Goal: Book appointment/travel/reservation

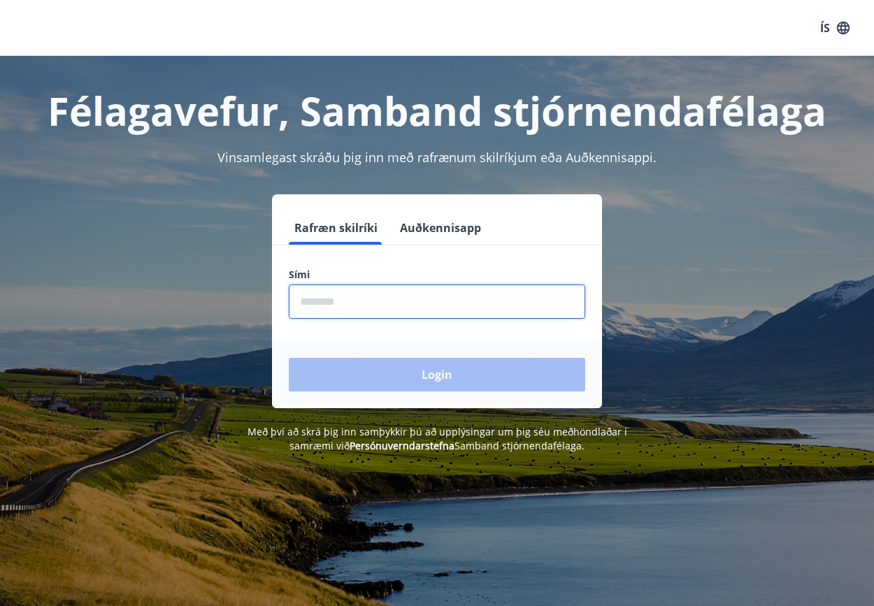
click at [324, 304] on input "phone" at bounding box center [437, 301] width 296 height 34
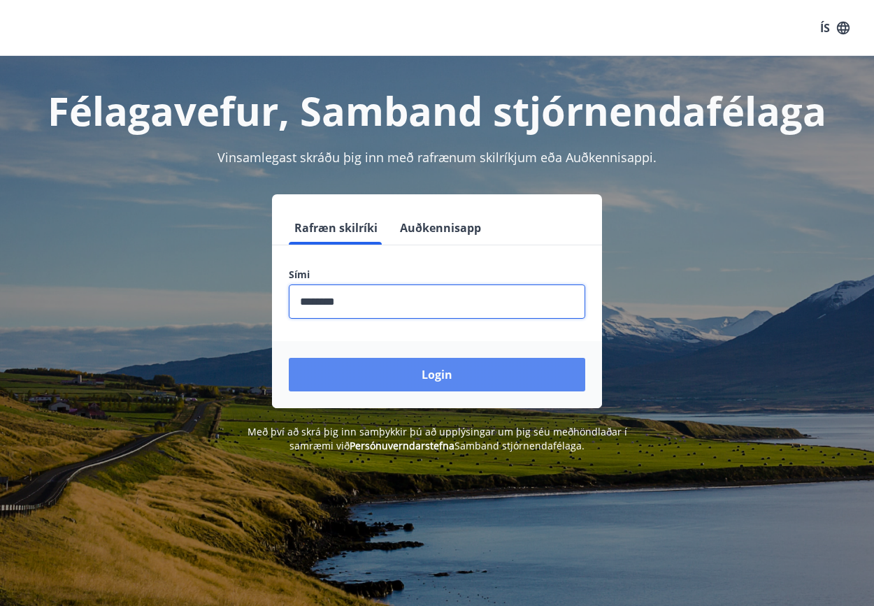
type input "********"
click at [500, 380] on button "Login" at bounding box center [437, 375] width 296 height 34
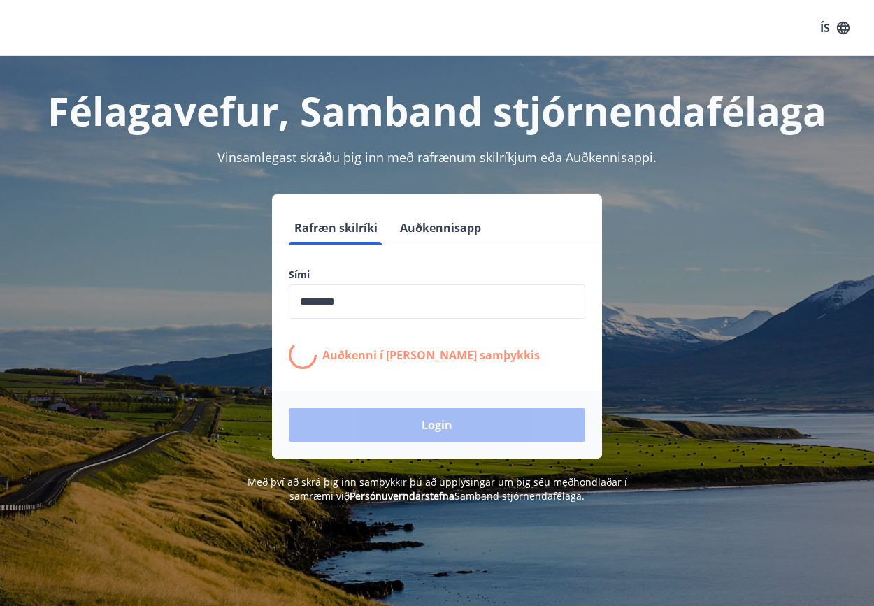
click at [511, 359] on div "Auðkenni í síma bíður samþykkis" at bounding box center [437, 355] width 296 height 28
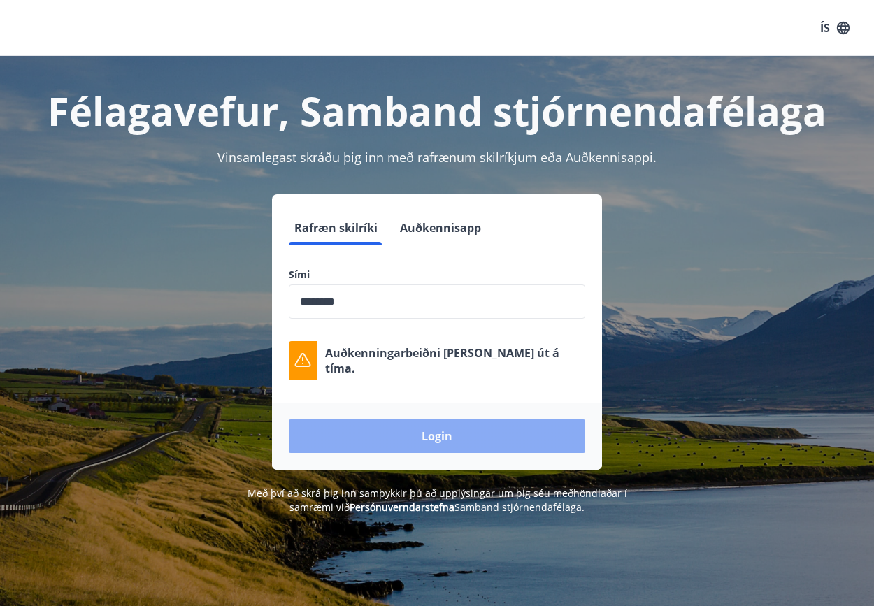
click at [463, 426] on button "Login" at bounding box center [437, 436] width 296 height 34
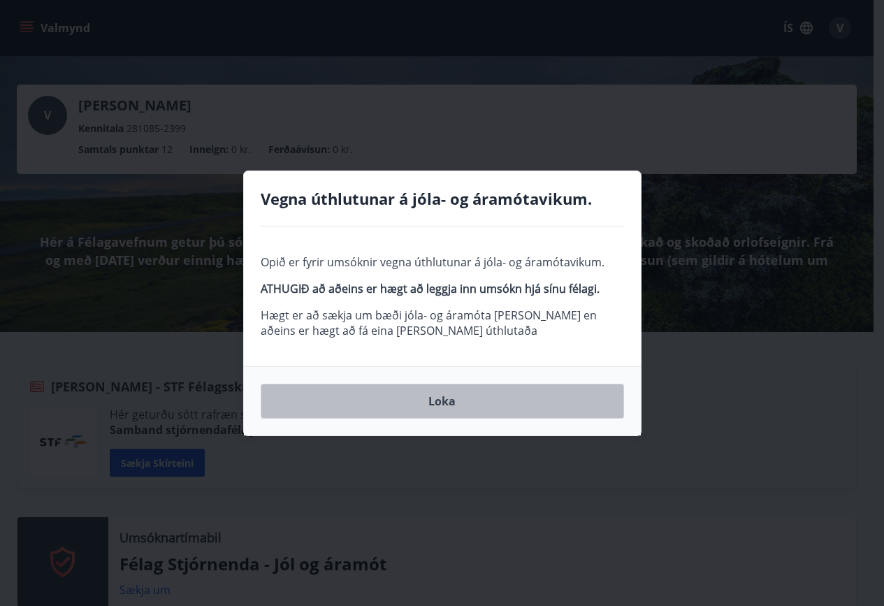
click at [426, 403] on button "Loka" at bounding box center [442, 401] width 363 height 35
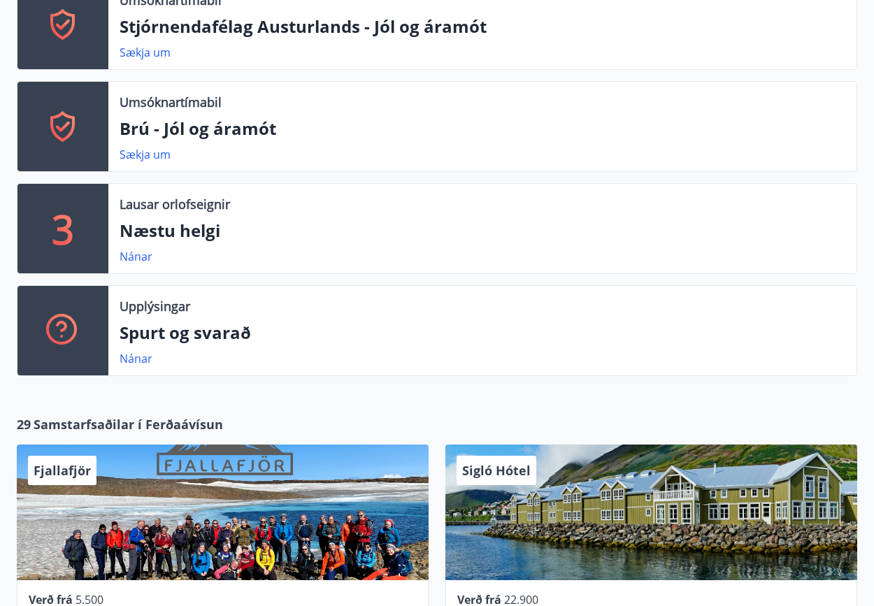
scroll to position [978, 0]
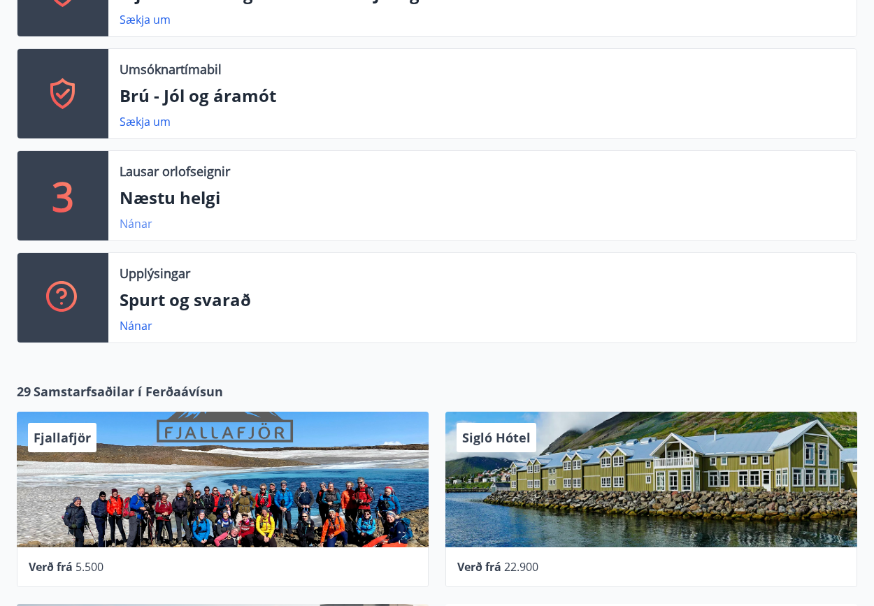
click at [141, 226] on link "Nánar" at bounding box center [136, 223] width 33 height 15
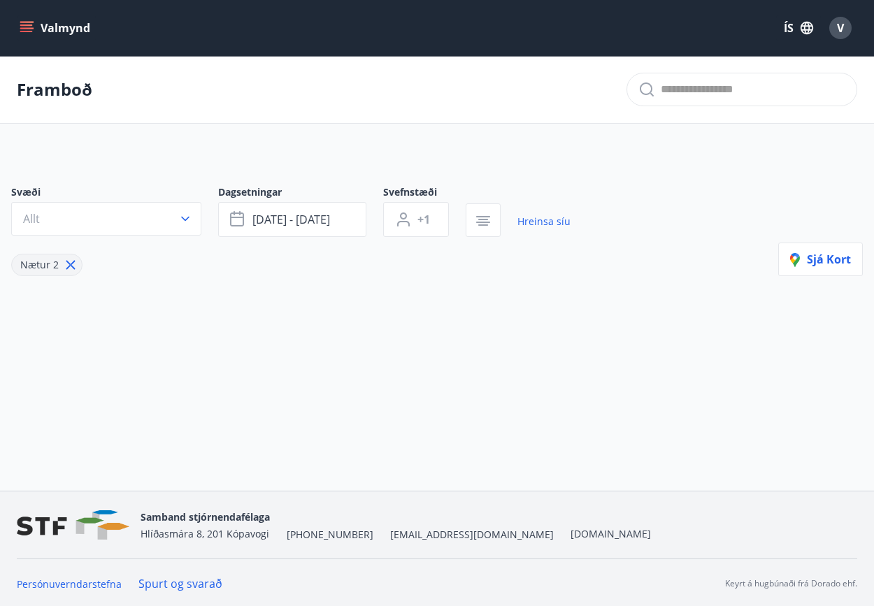
type input "*"
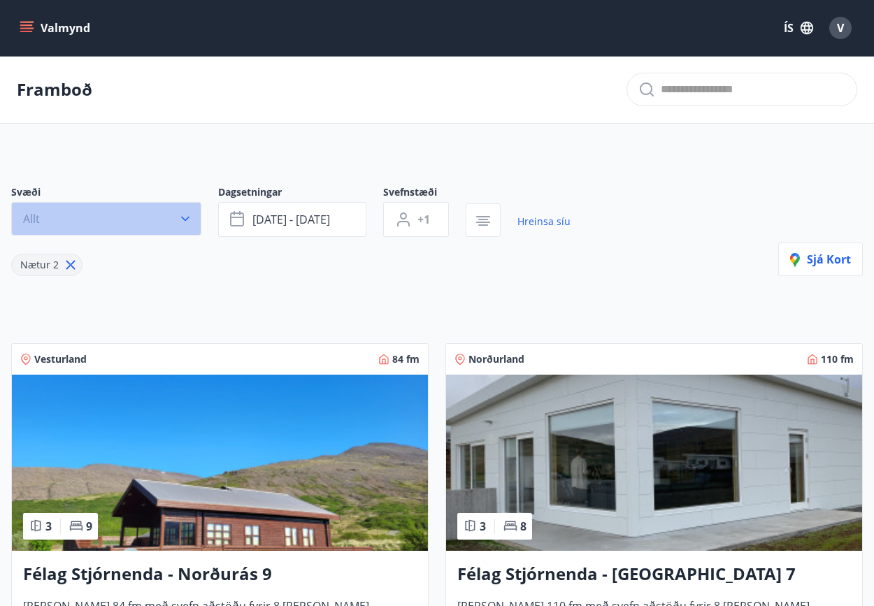
click at [183, 219] on icon "button" at bounding box center [185, 219] width 14 height 14
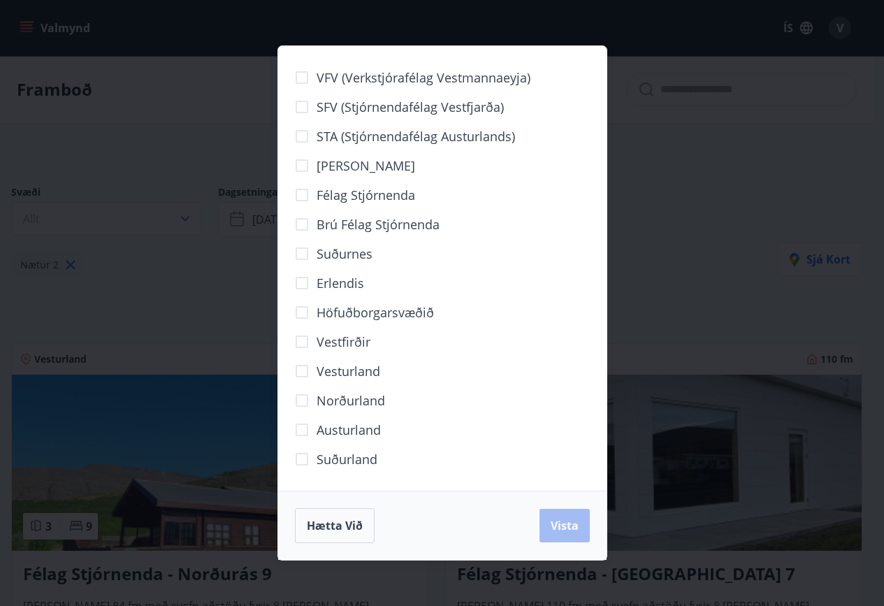
click at [690, 197] on div "VFV (Verkstjórafélag Vestmannaeyja) SFV (Stjórnendafélag Vestfjarða) STA (Stjór…" at bounding box center [442, 303] width 884 height 606
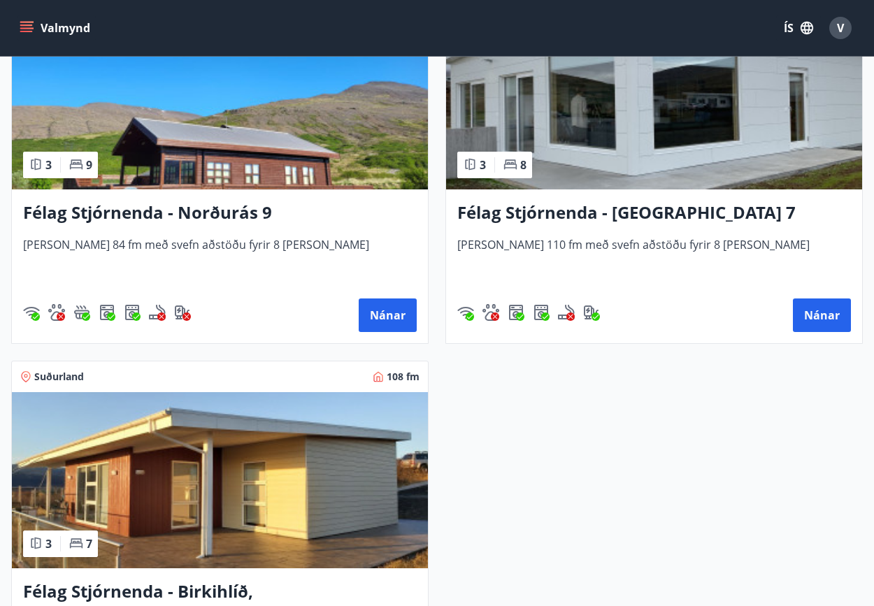
scroll to position [349, 0]
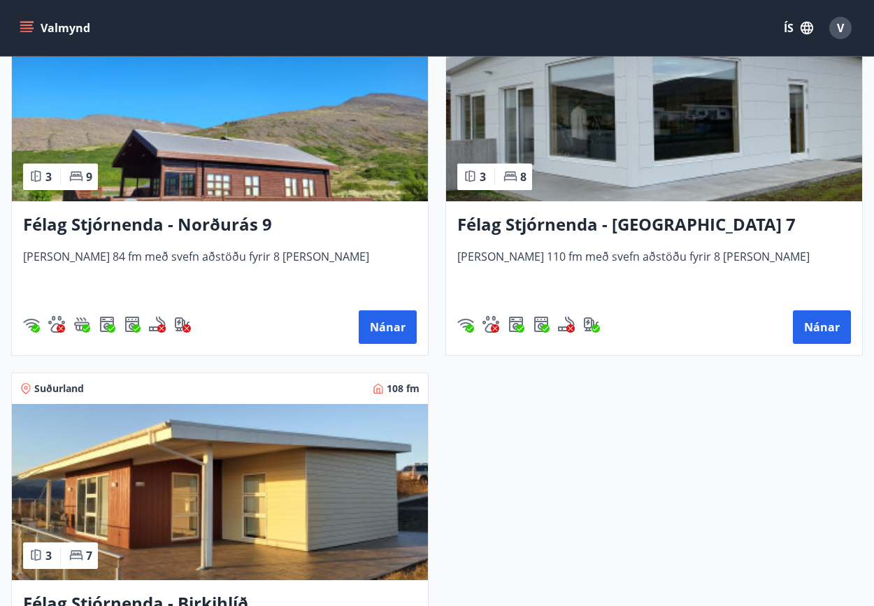
click at [259, 147] on img at bounding box center [220, 113] width 416 height 176
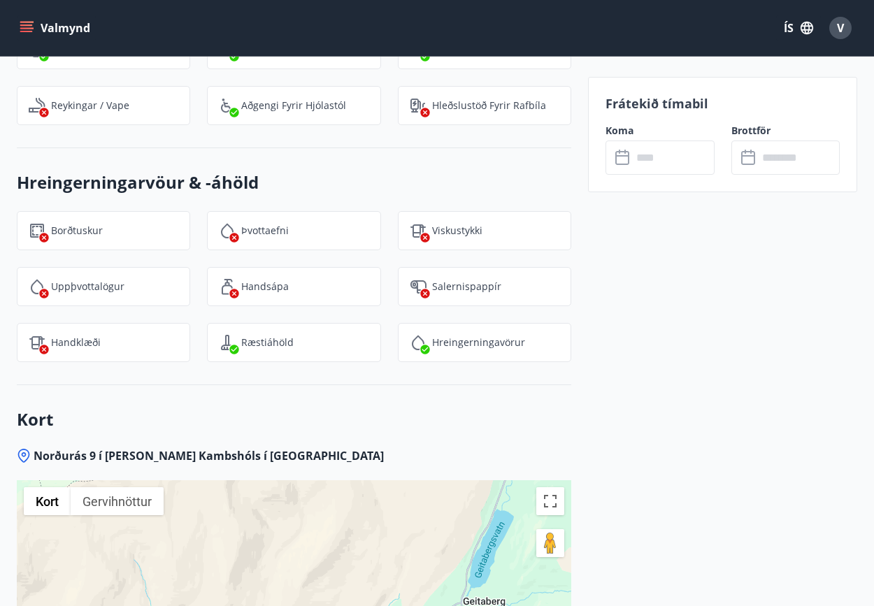
scroll to position [2027, 0]
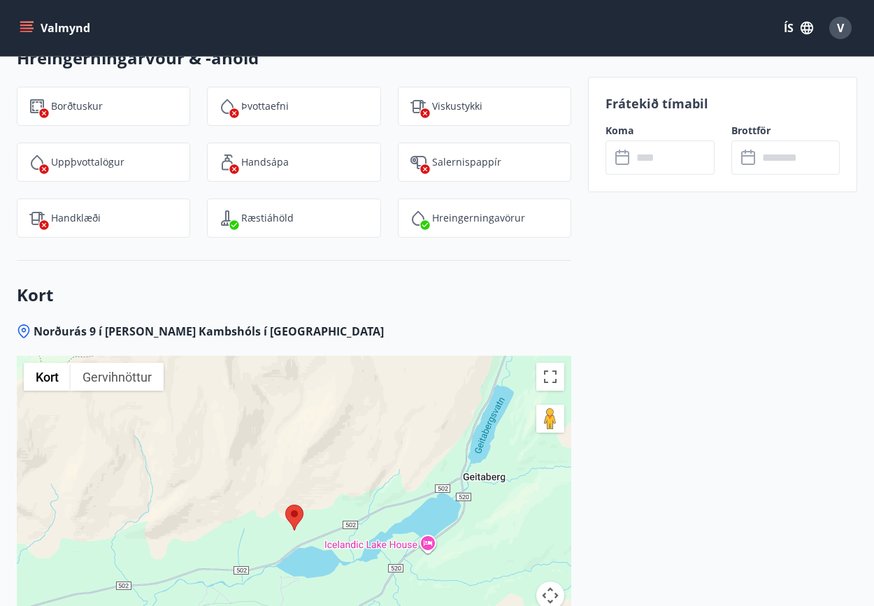
click at [309, 465] on div at bounding box center [294, 530] width 554 height 349
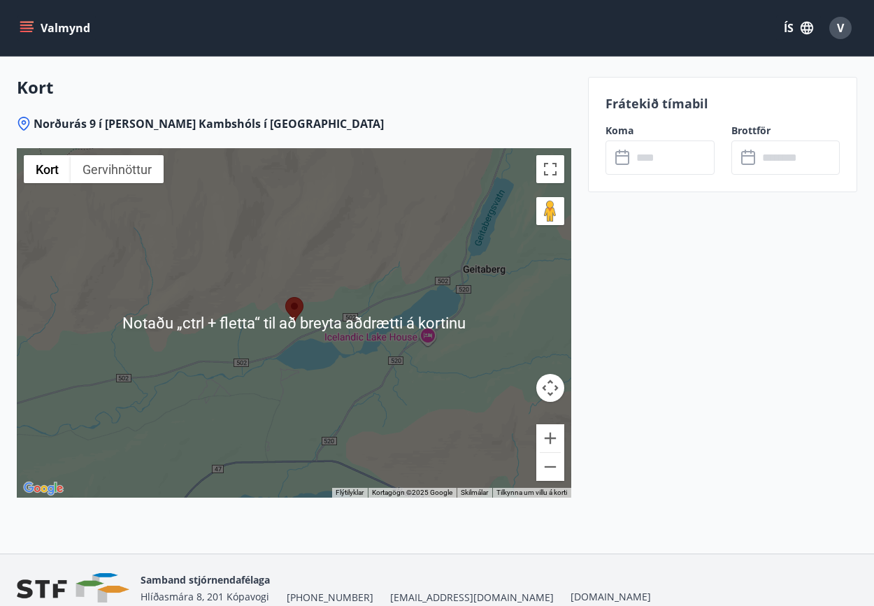
scroll to position [2236, 0]
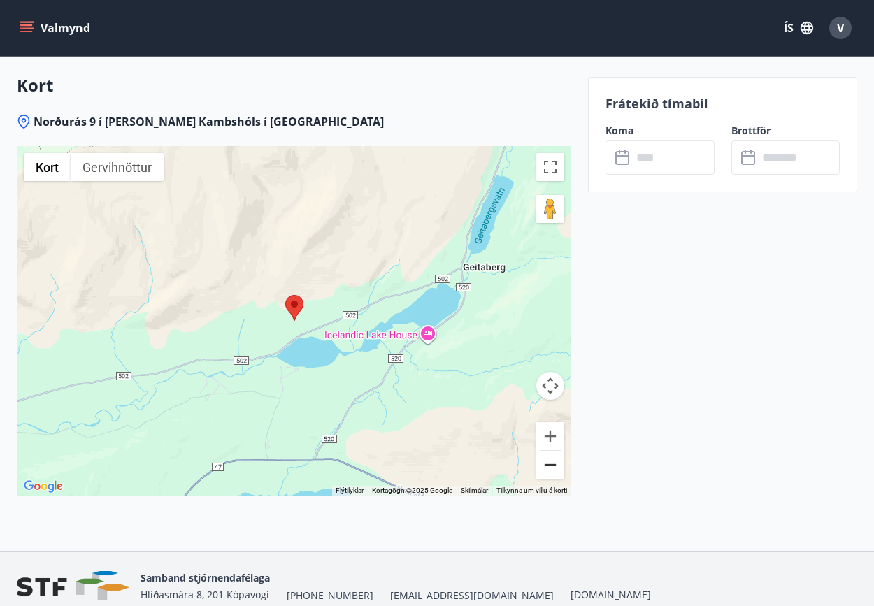
click at [541, 451] on button "Minnka" at bounding box center [550, 465] width 28 height 28
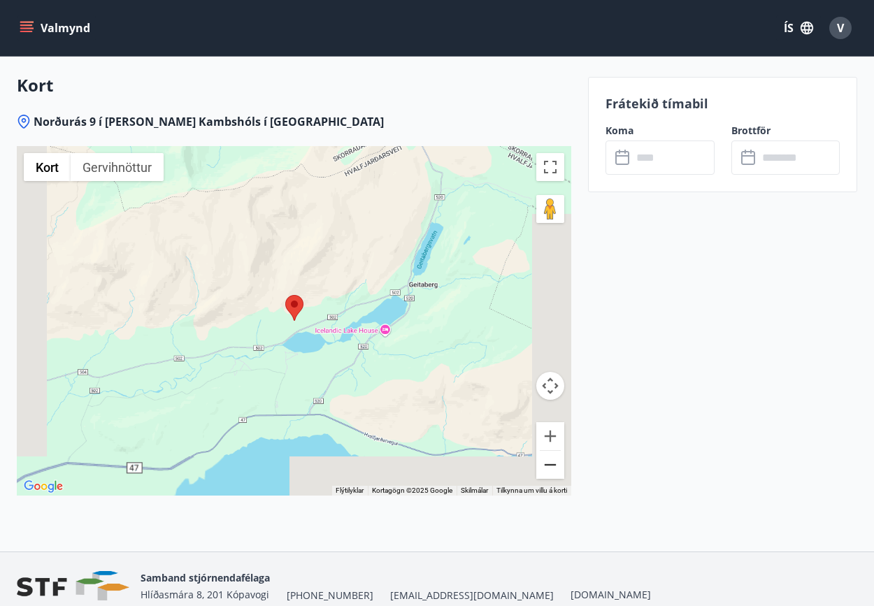
click at [541, 451] on button "Minnka" at bounding box center [550, 465] width 28 height 28
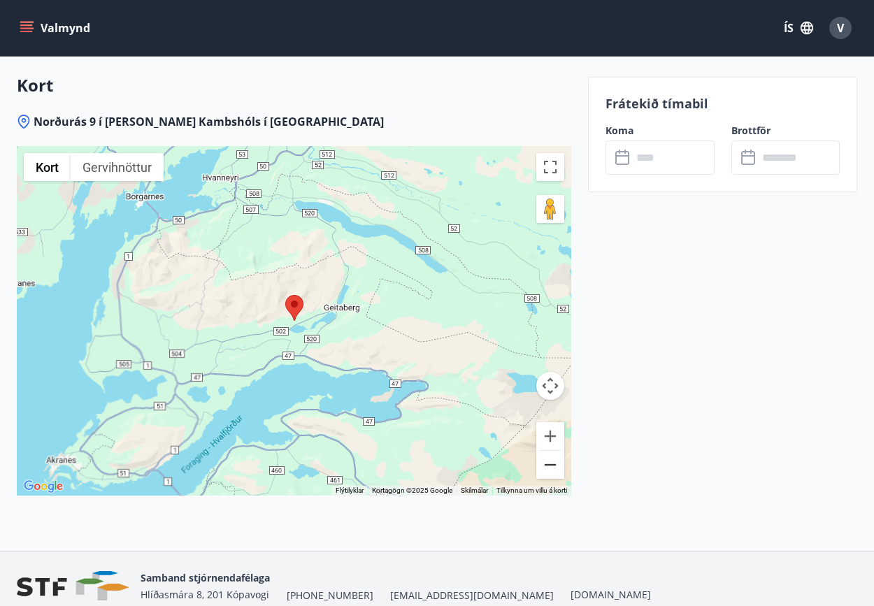
click at [541, 451] on button "Minnka" at bounding box center [550, 465] width 28 height 28
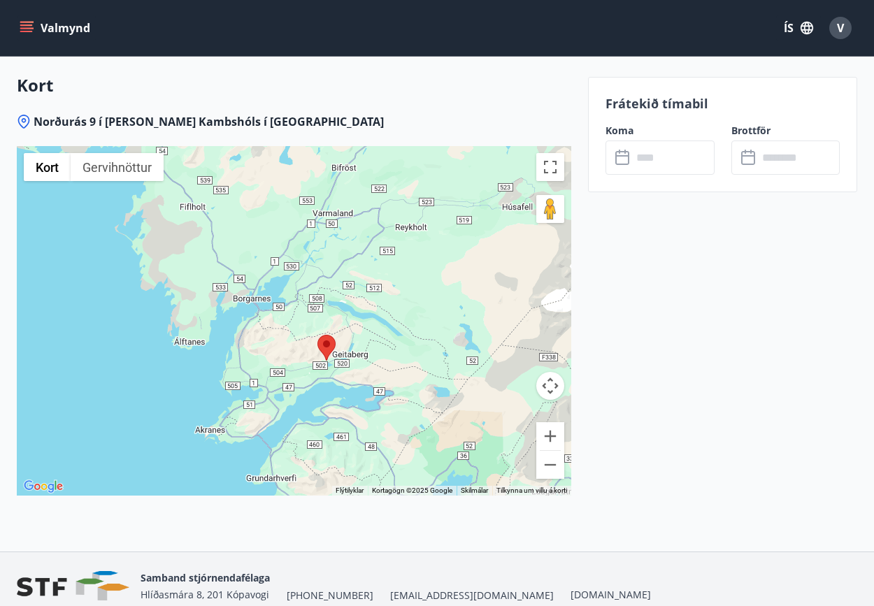
drag, startPoint x: 395, startPoint y: 325, endPoint x: 421, endPoint y: 341, distance: 30.4
click at [421, 341] on div at bounding box center [294, 320] width 554 height 349
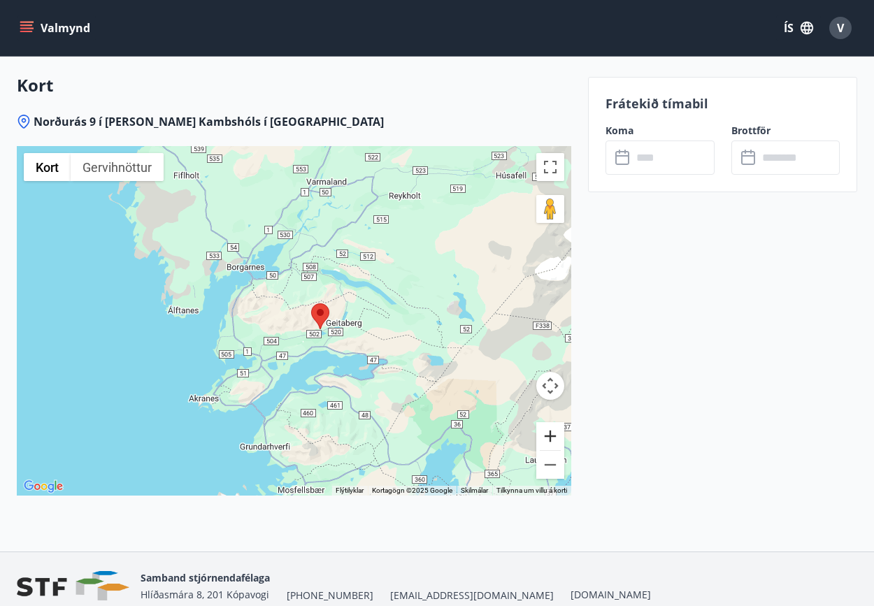
click at [549, 422] on button "Stækka" at bounding box center [550, 436] width 28 height 28
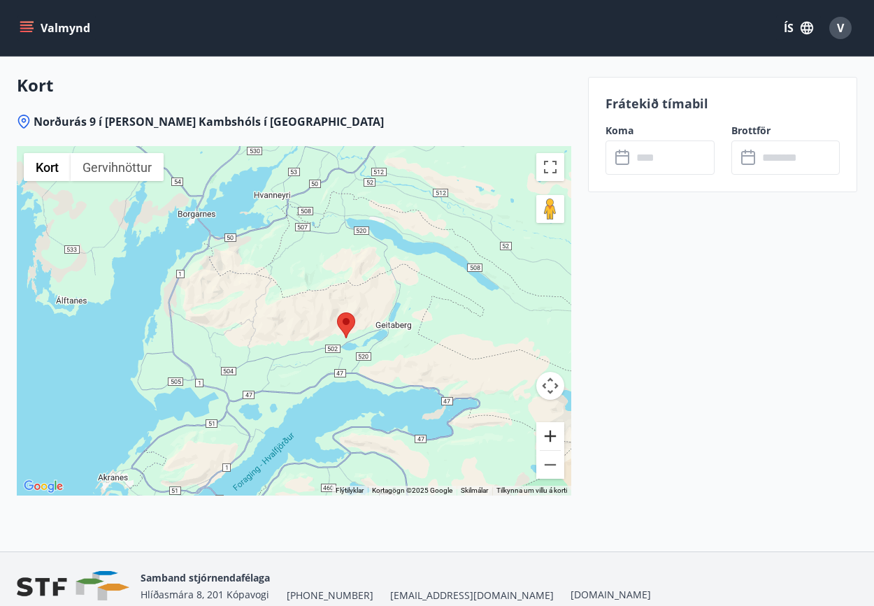
click at [551, 422] on button "Stækka" at bounding box center [550, 436] width 28 height 28
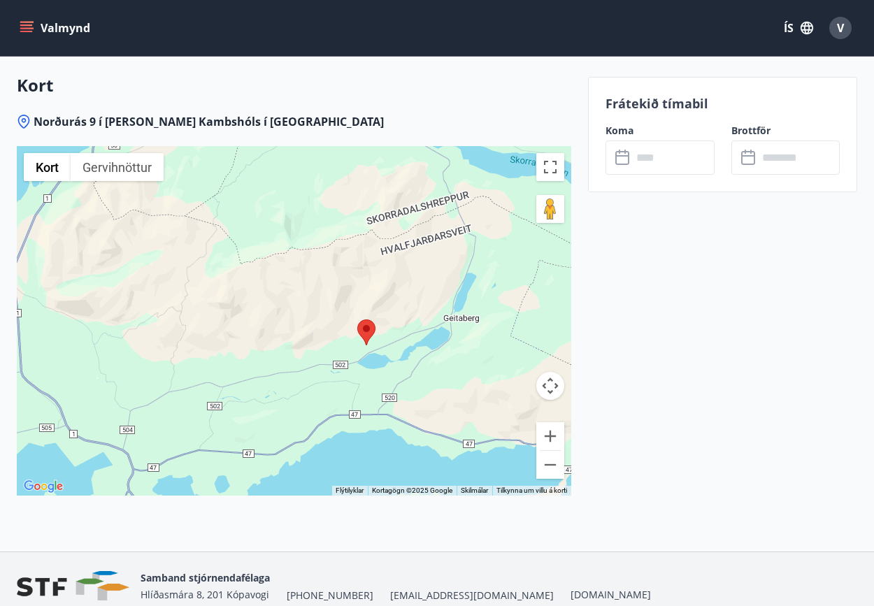
drag, startPoint x: 433, startPoint y: 432, endPoint x: 399, endPoint y: 421, distance: 35.4
click at [399, 421] on div at bounding box center [294, 320] width 554 height 349
click at [548, 451] on button "Minnka" at bounding box center [550, 465] width 28 height 28
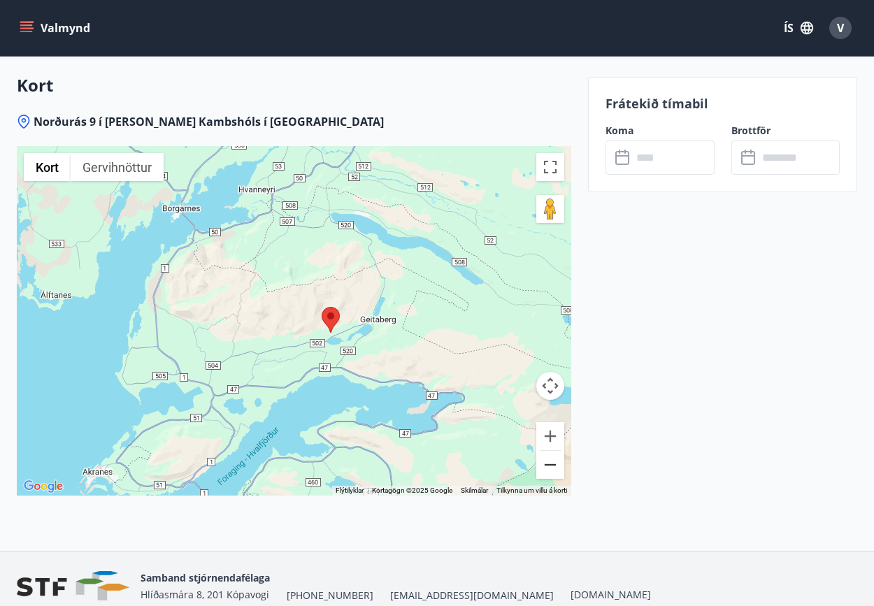
click at [548, 451] on button "Minnka" at bounding box center [550, 465] width 28 height 28
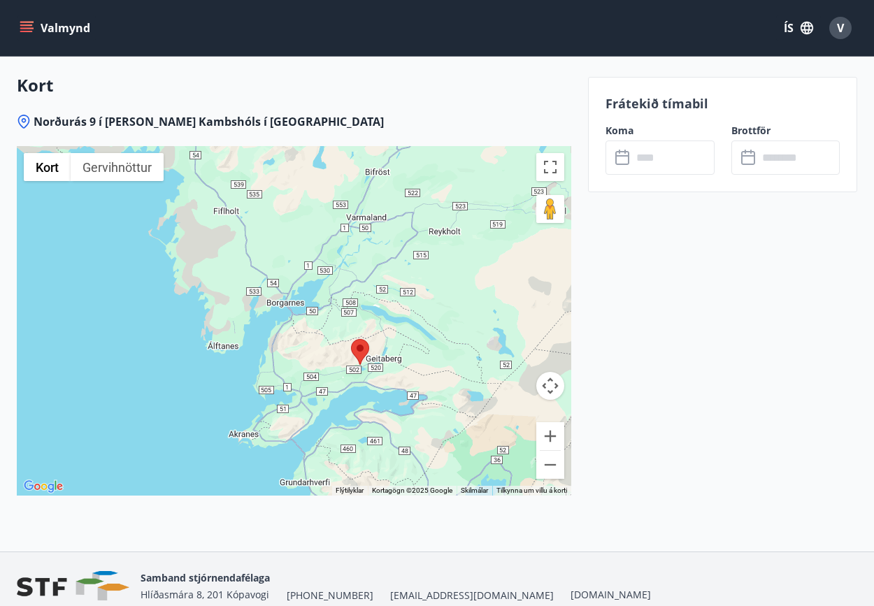
drag, startPoint x: 533, startPoint y: 335, endPoint x: 565, endPoint y: 333, distance: 32.2
click at [565, 333] on div at bounding box center [294, 320] width 554 height 349
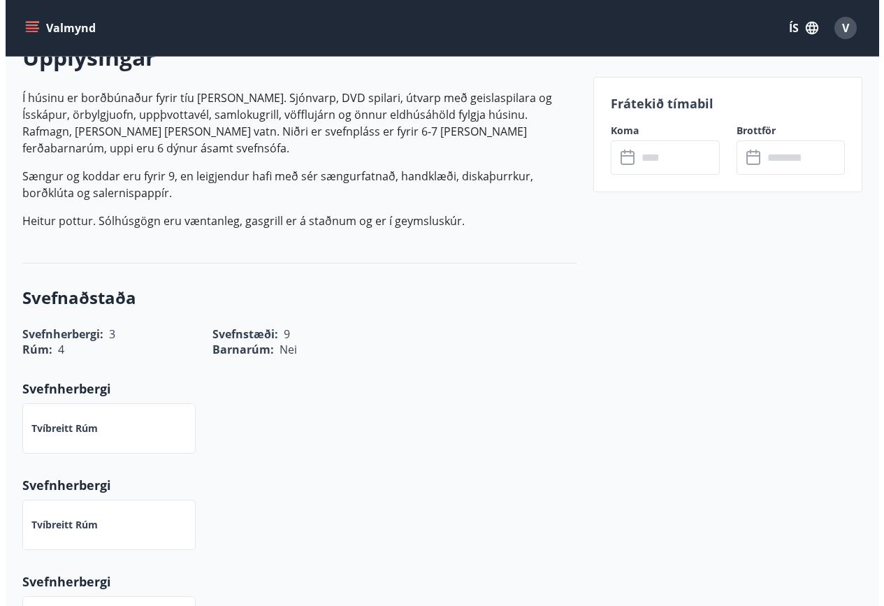
scroll to position [280, 0]
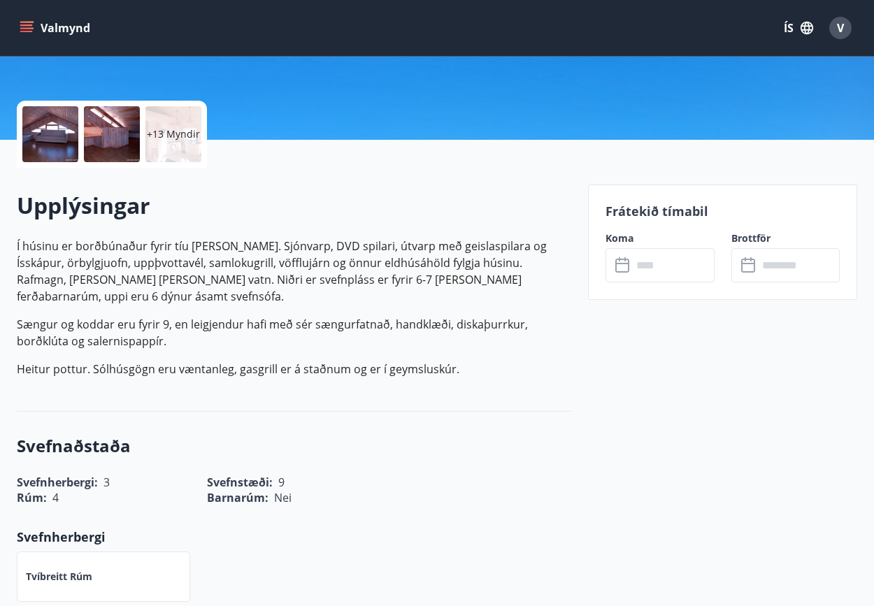
click at [159, 131] on p "+13 Myndir" at bounding box center [173, 134] width 53 height 14
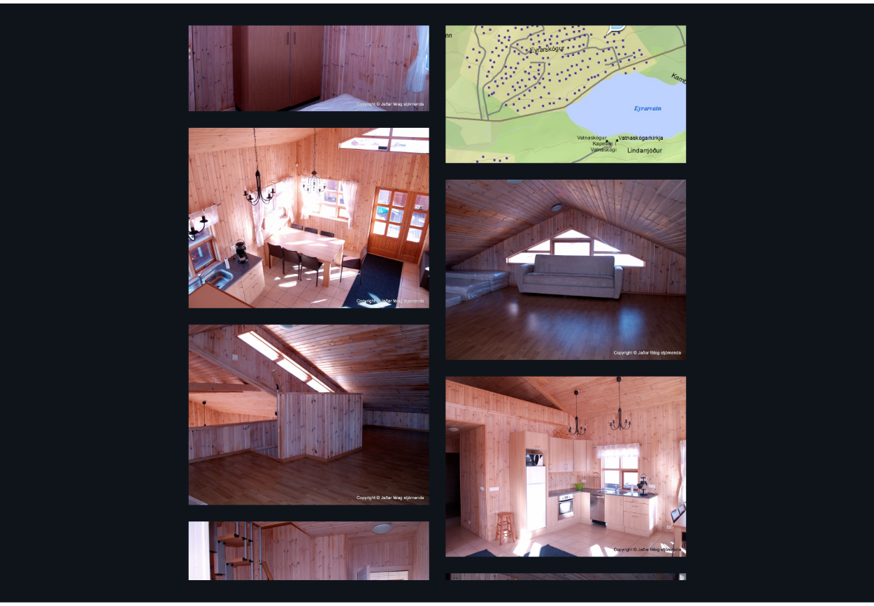
scroll to position [0, 0]
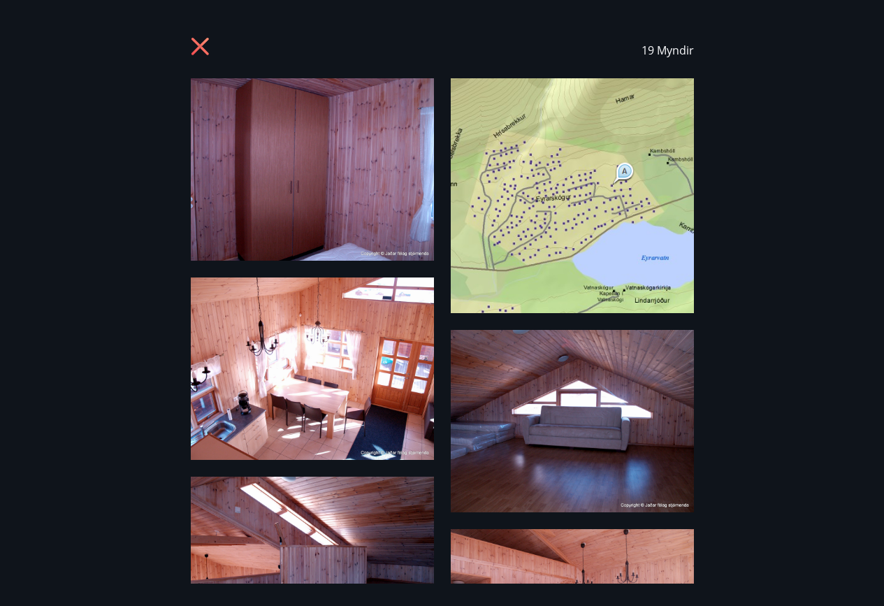
click at [201, 39] on icon at bounding box center [202, 48] width 22 height 22
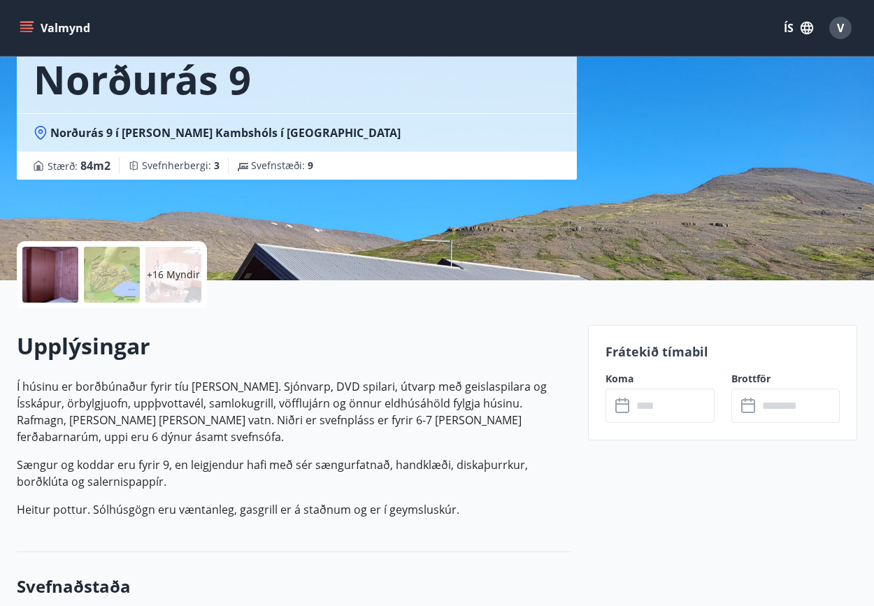
scroll to position [140, 0]
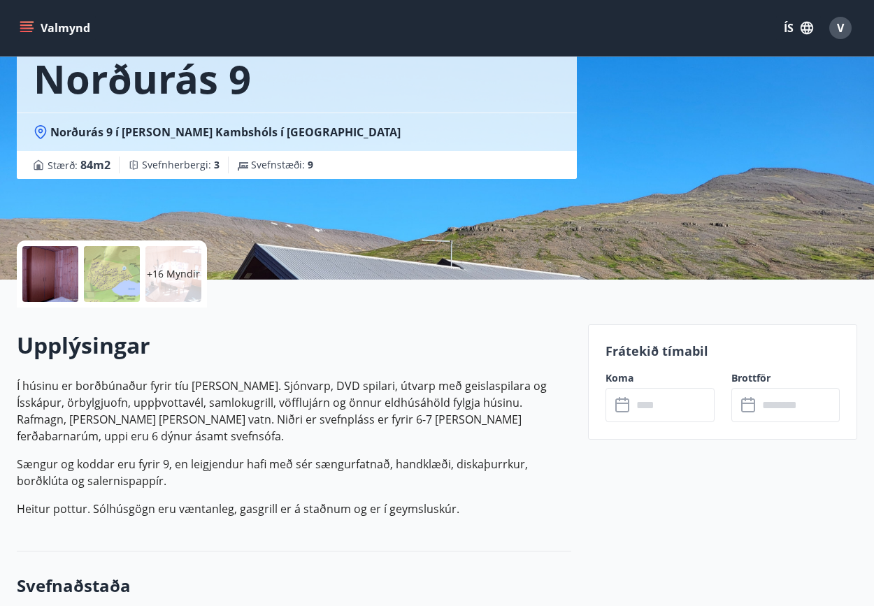
click at [661, 407] on input "text" at bounding box center [673, 405] width 82 height 34
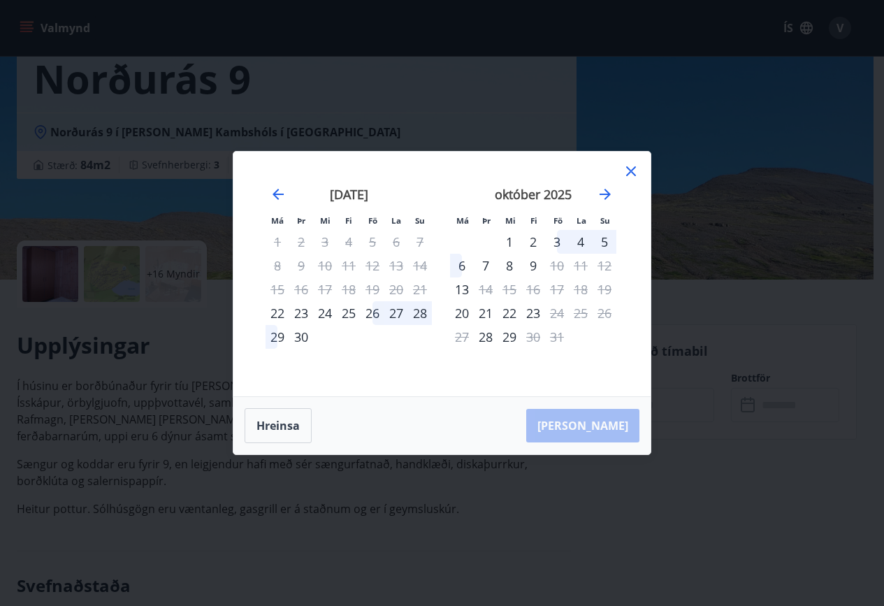
click at [349, 310] on div "25" at bounding box center [349, 313] width 24 height 24
click at [417, 312] on div "28" at bounding box center [420, 313] width 24 height 24
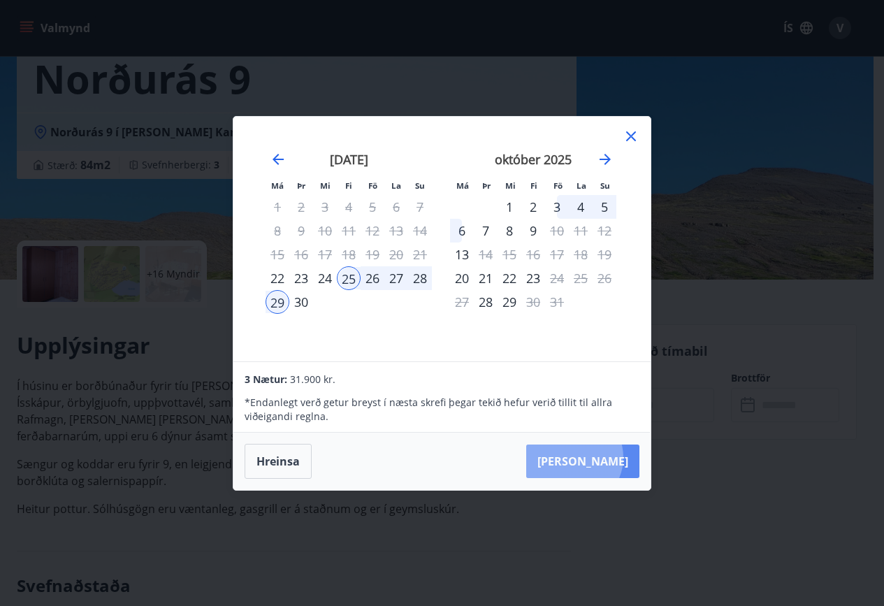
click at [616, 457] on button "Taka Frá" at bounding box center [582, 461] width 113 height 34
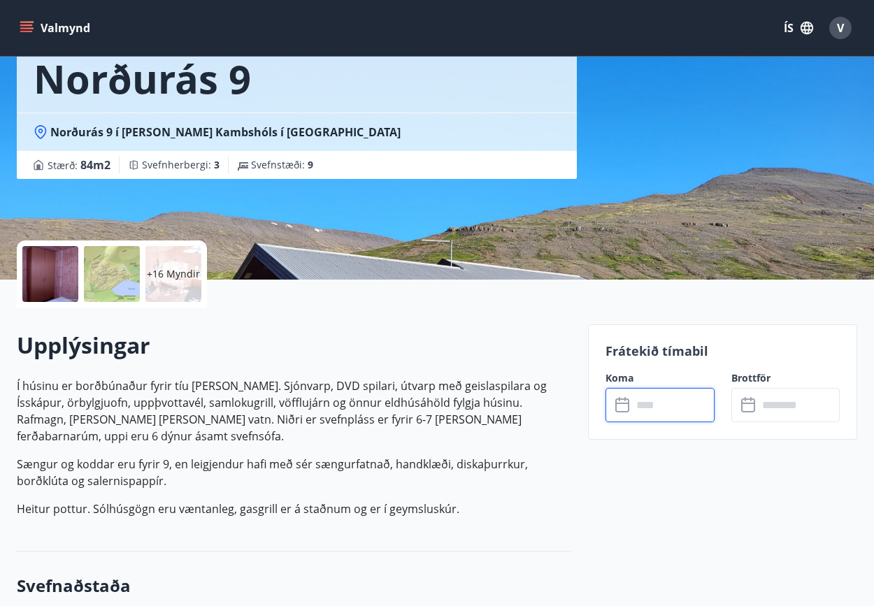
type input "******"
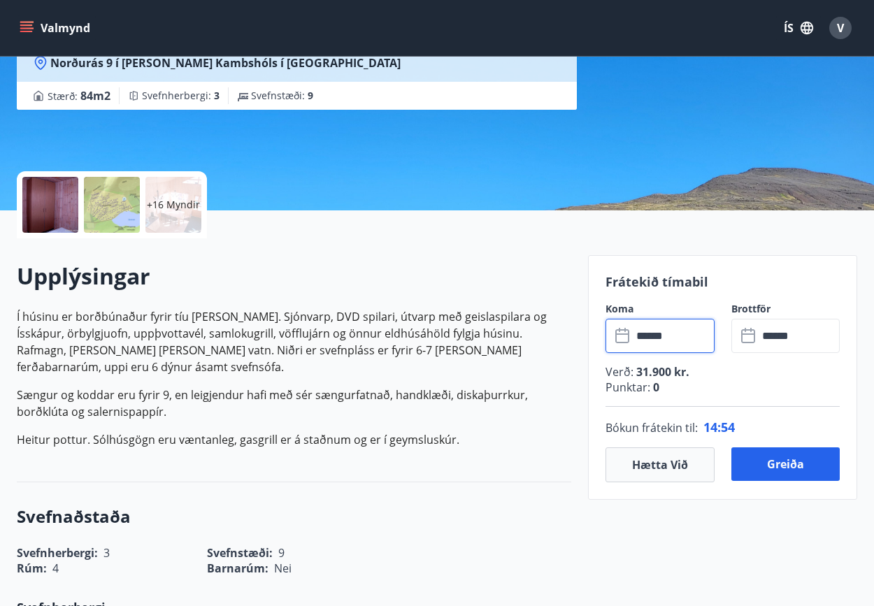
scroll to position [210, 0]
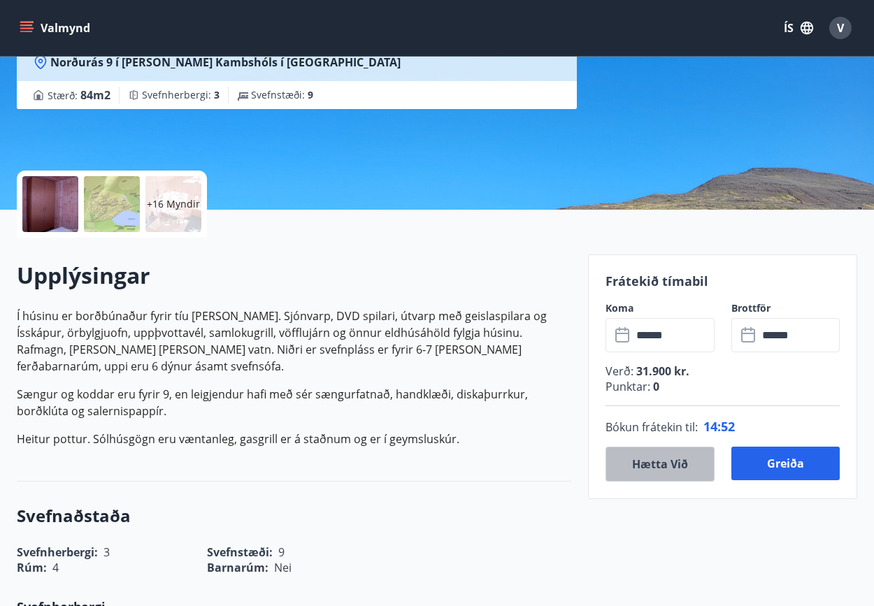
click at [646, 466] on button "Hætta við" at bounding box center [659, 464] width 108 height 35
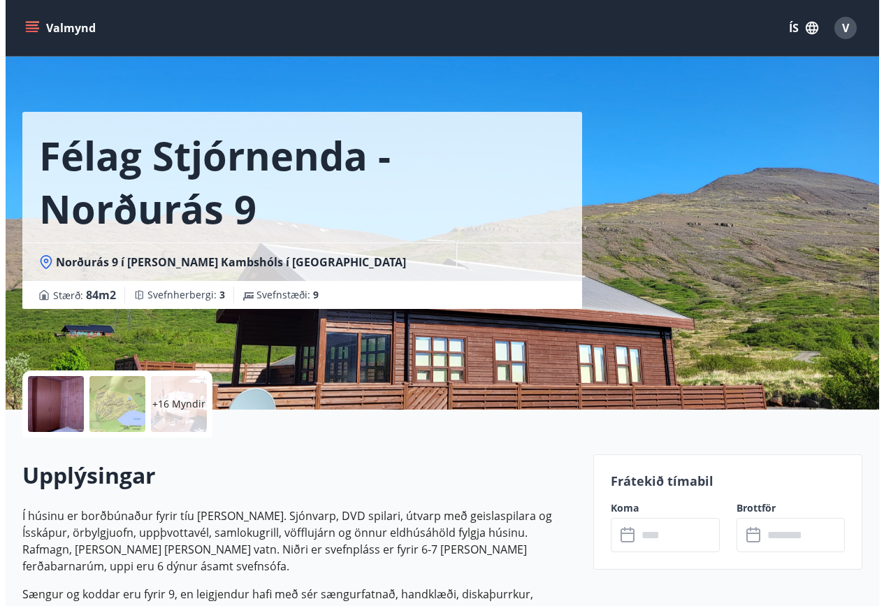
scroll to position [0, 0]
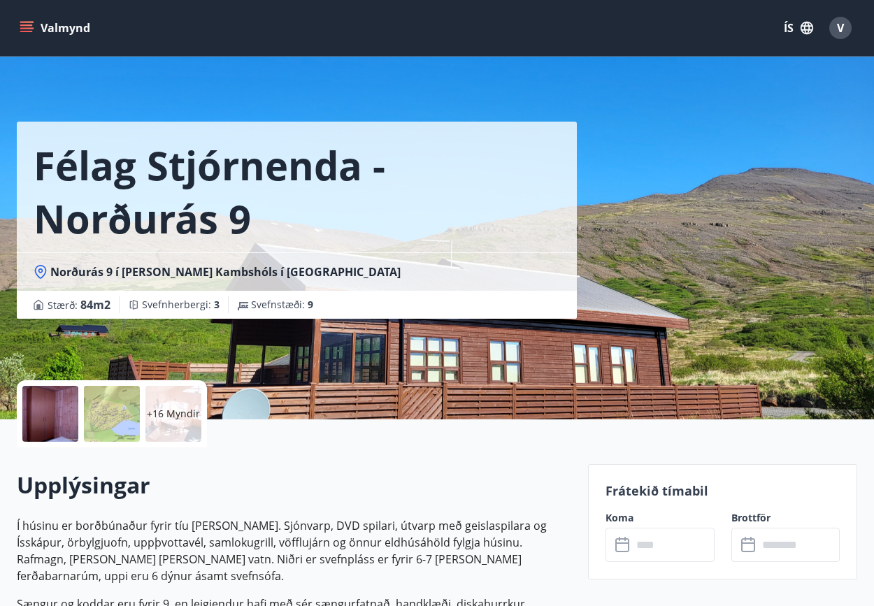
click at [60, 405] on div at bounding box center [50, 414] width 56 height 56
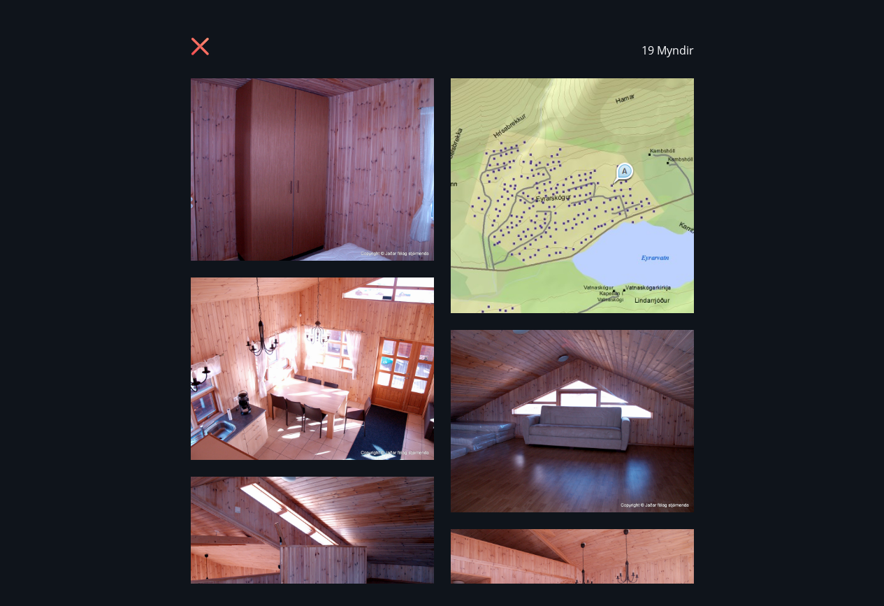
click at [196, 46] on icon at bounding box center [202, 48] width 22 height 22
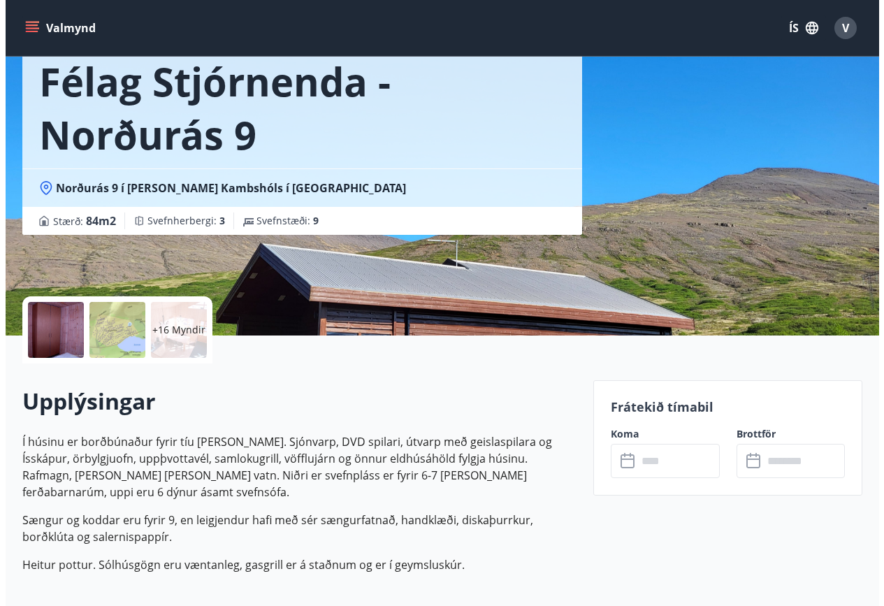
scroll to position [70, 0]
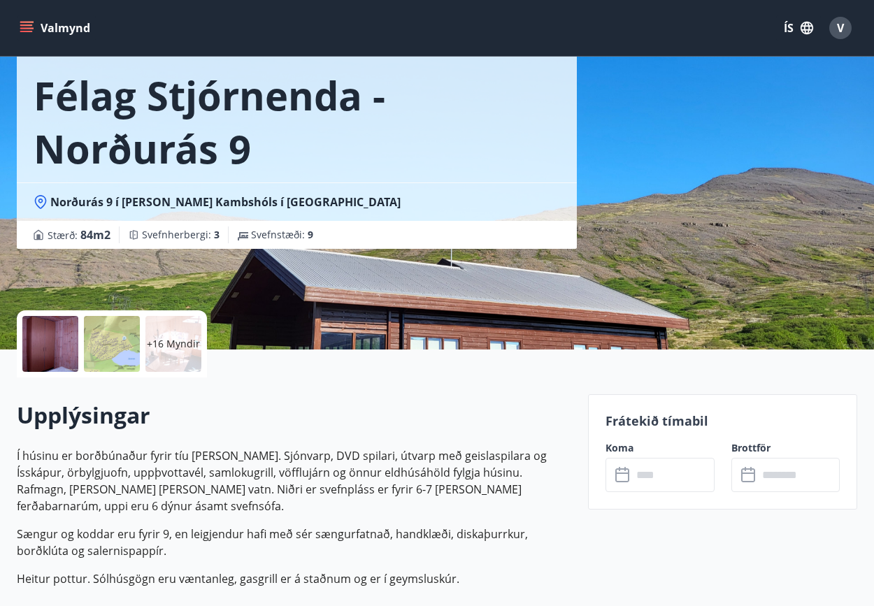
click at [180, 356] on div "+16 Myndir" at bounding box center [173, 344] width 56 height 56
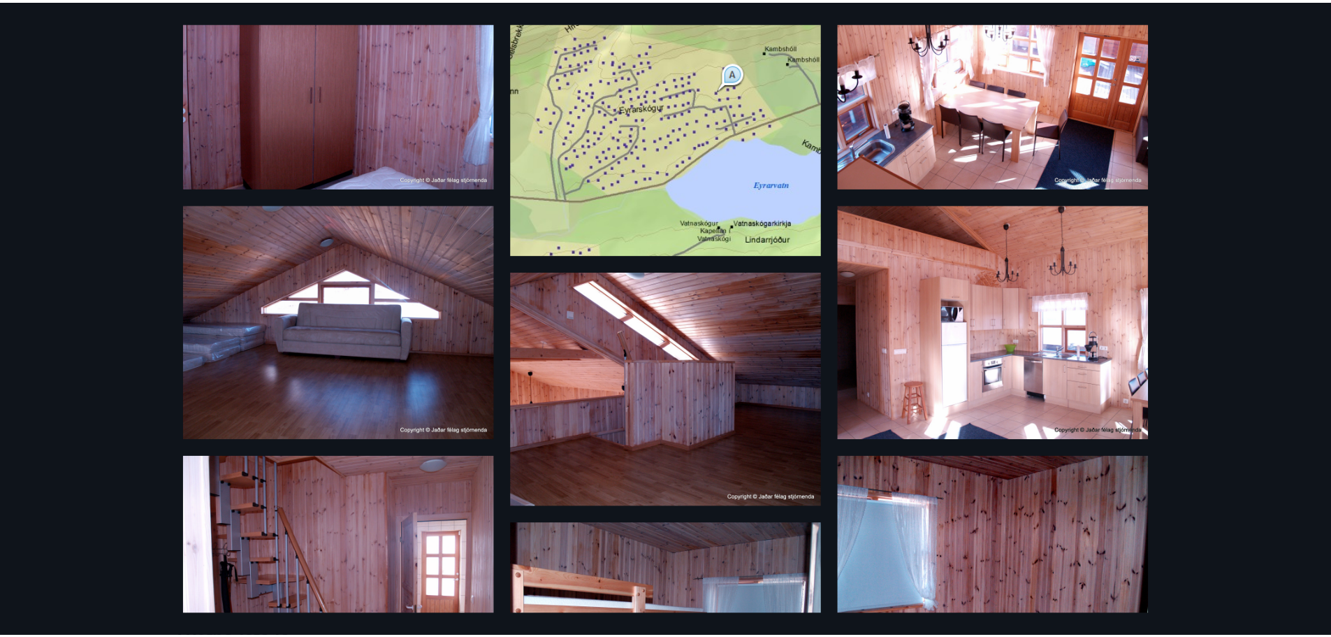
scroll to position [0, 0]
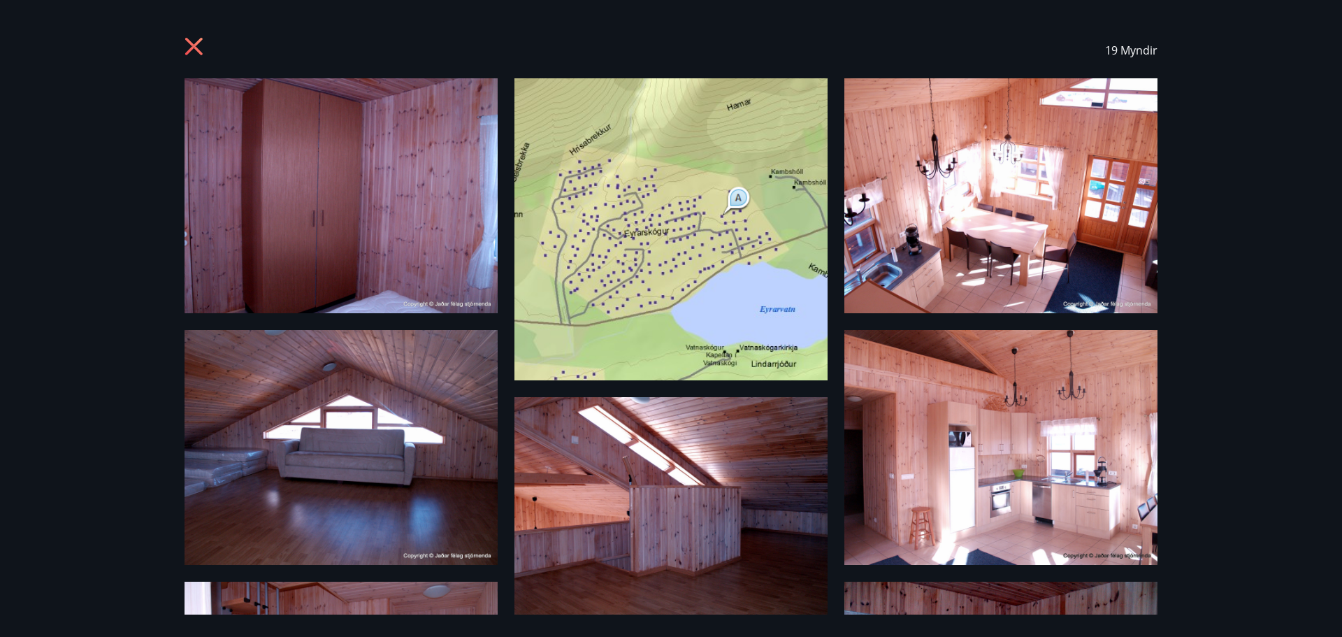
click at [195, 39] on icon at bounding box center [196, 48] width 22 height 22
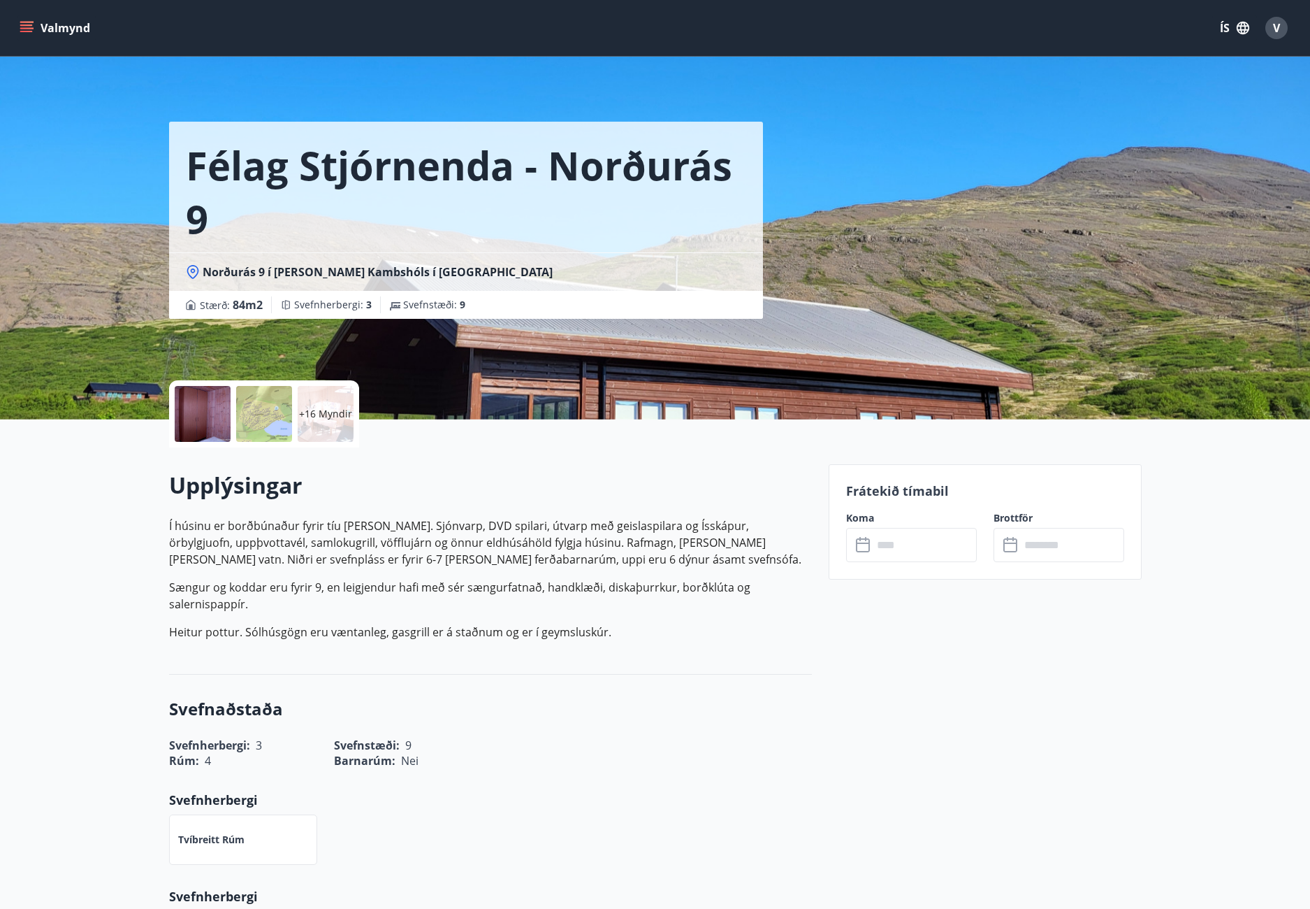
click at [312, 426] on div "+16 Myndir" at bounding box center [326, 414] width 56 height 56
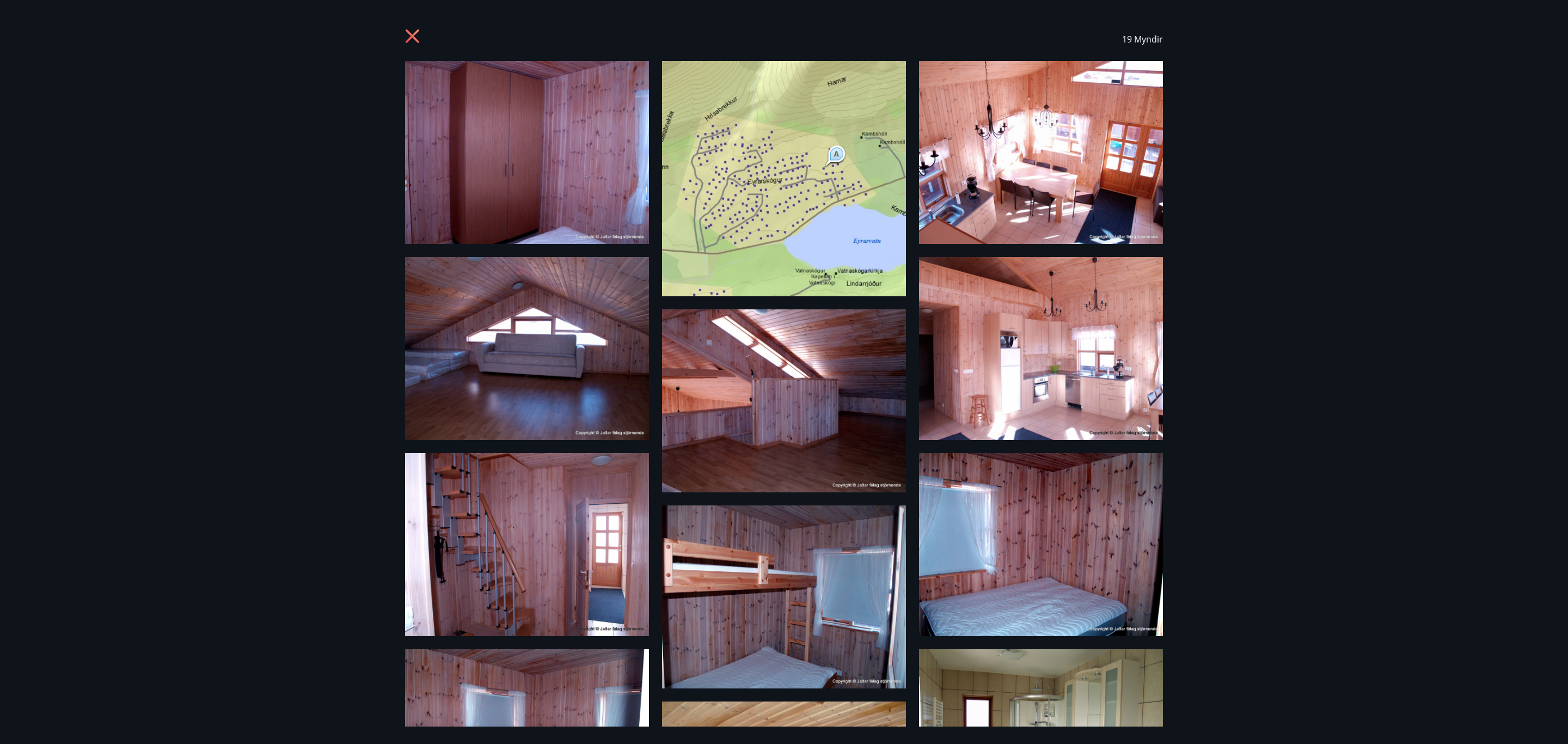
click at [688, 471] on div "19 Myndir" at bounding box center [784, 372] width 1568 height 744
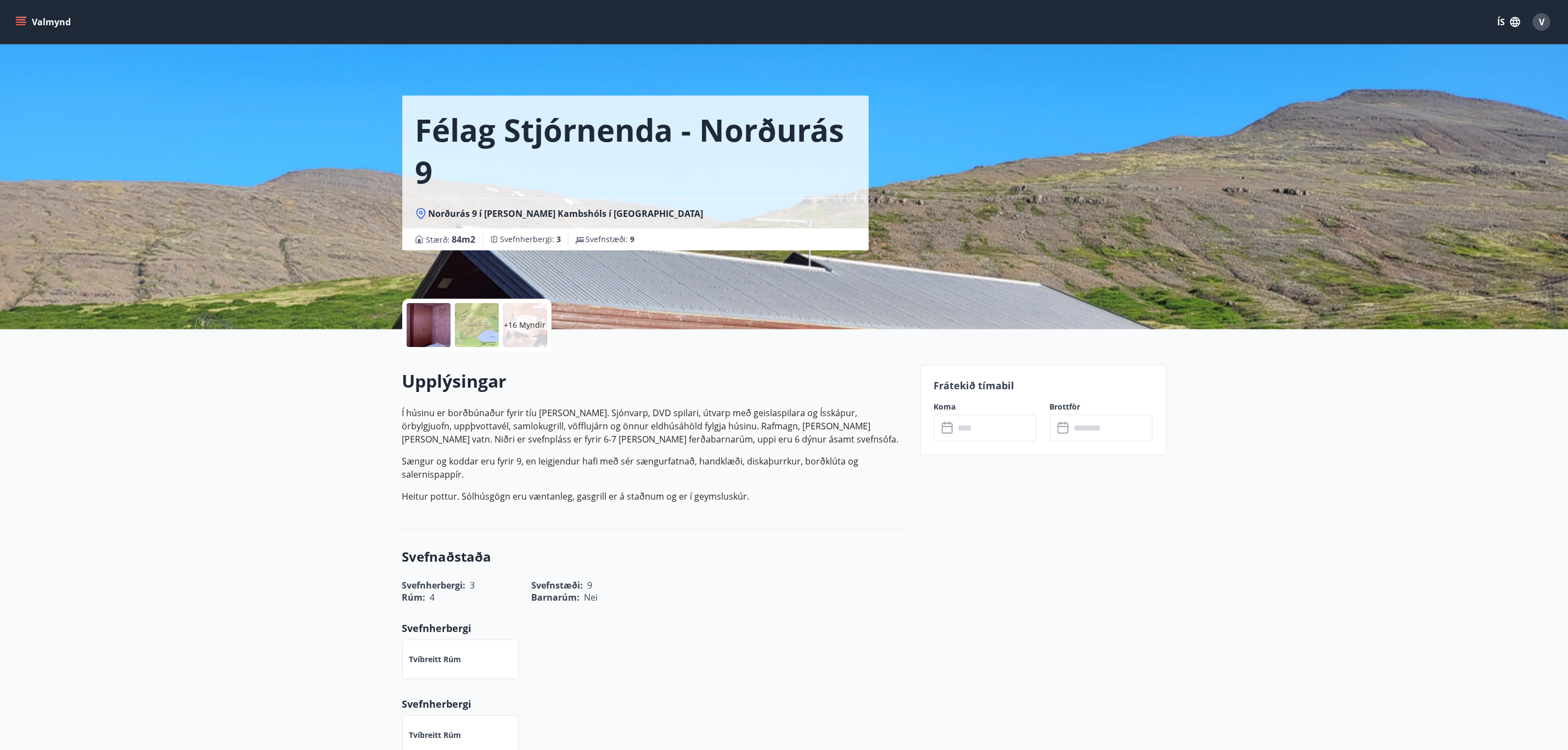
click at [433, 339] on div at bounding box center [429, 325] width 44 height 44
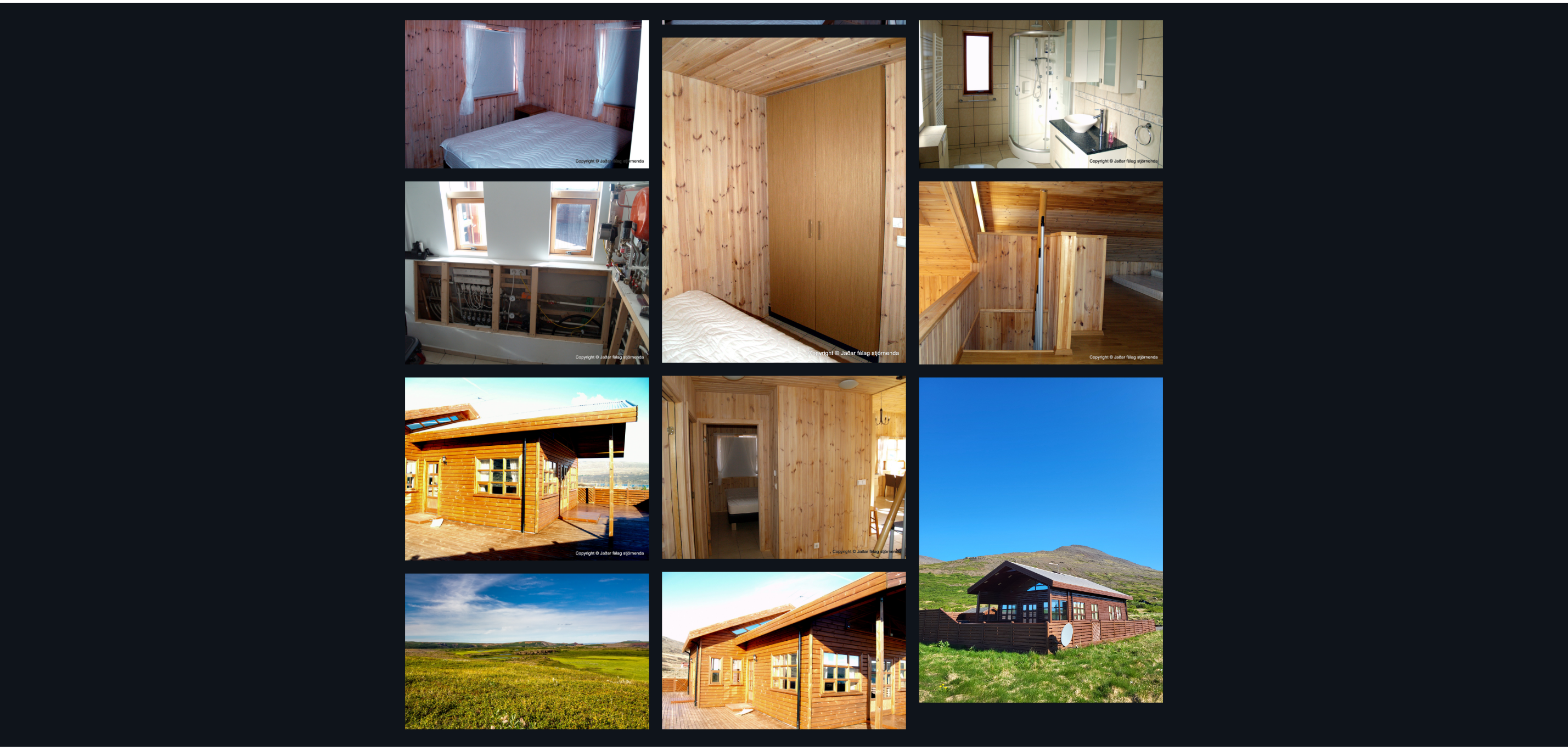
scroll to position [701, 0]
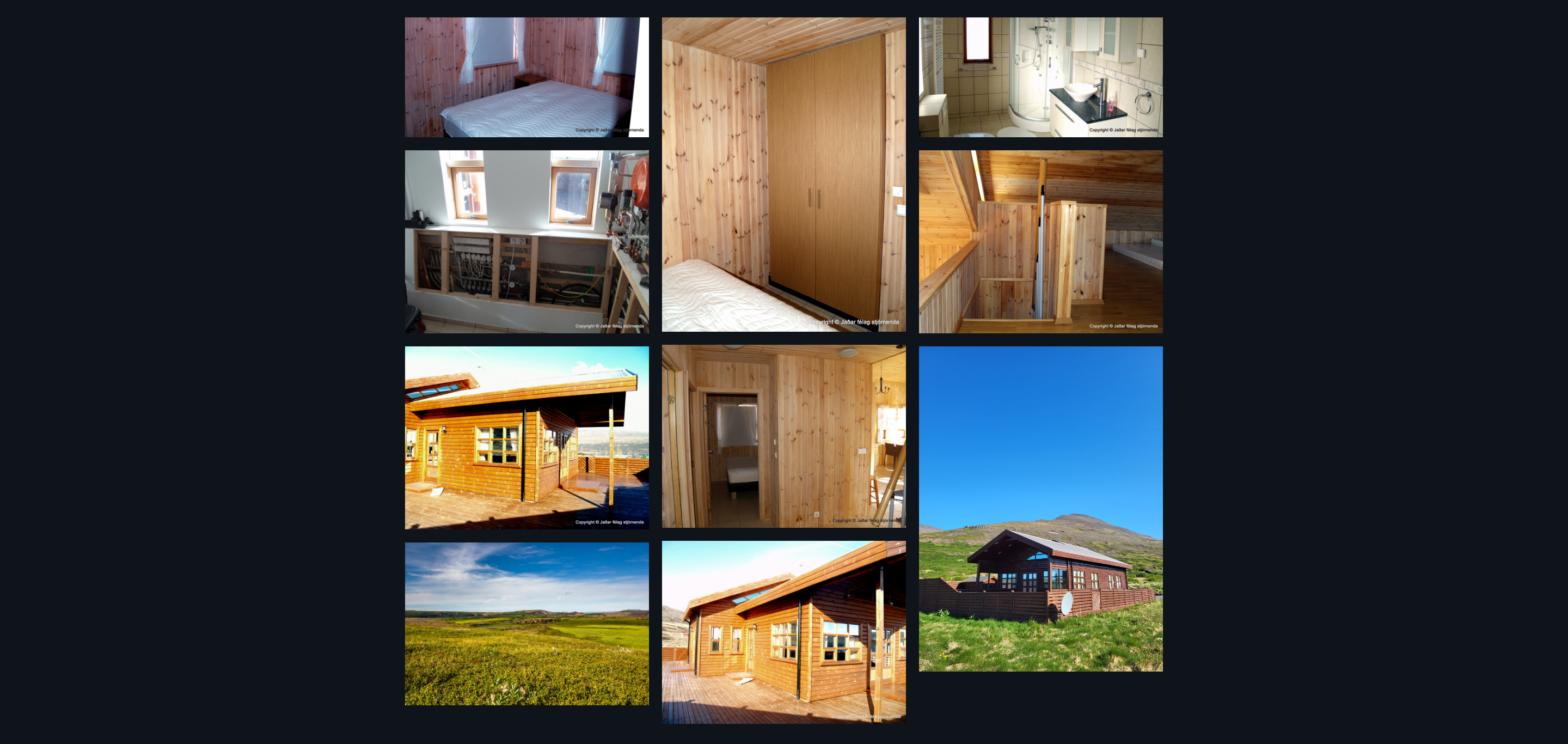
click at [299, 83] on div "19 Myndir" at bounding box center [784, 372] width 1568 height 744
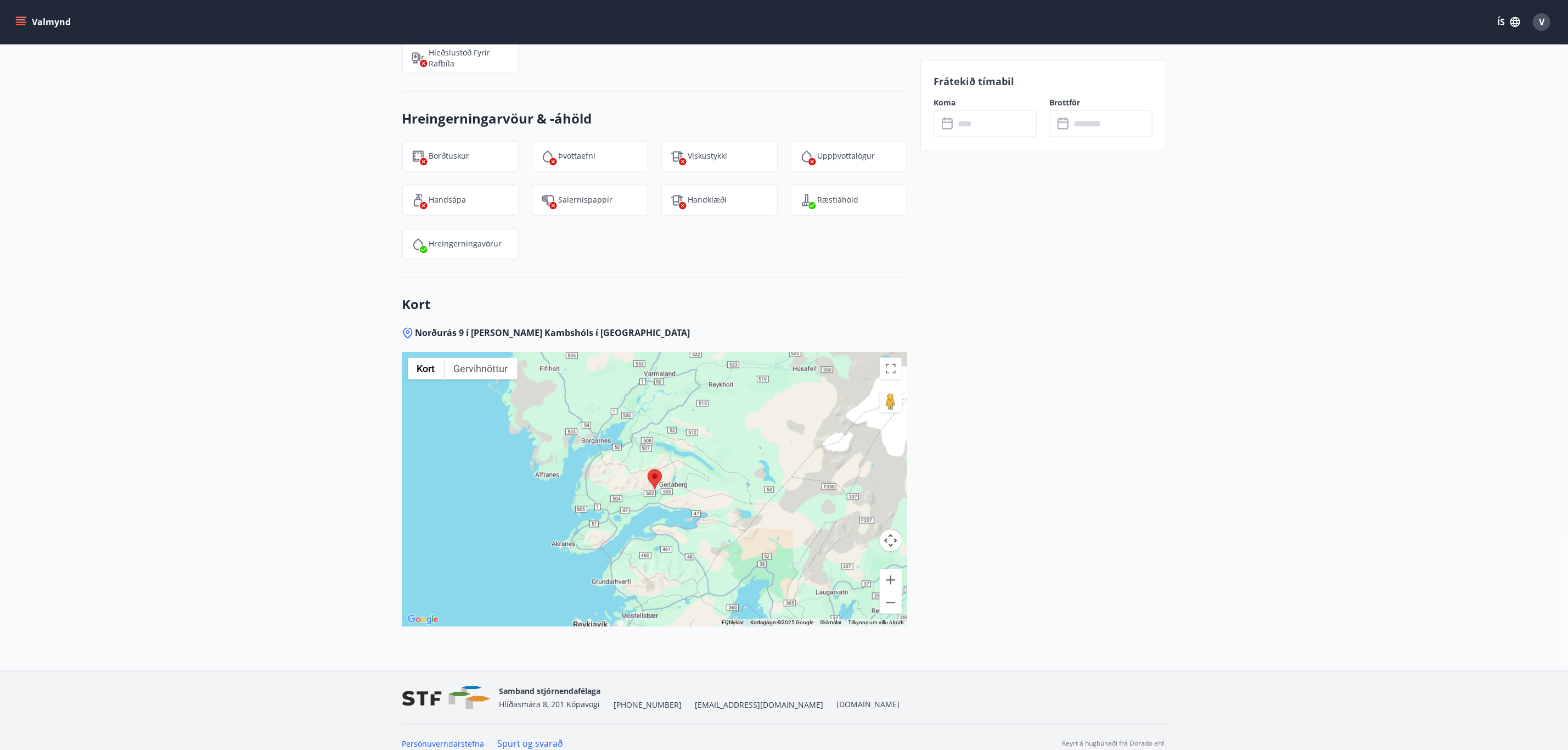
scroll to position [1433, 0]
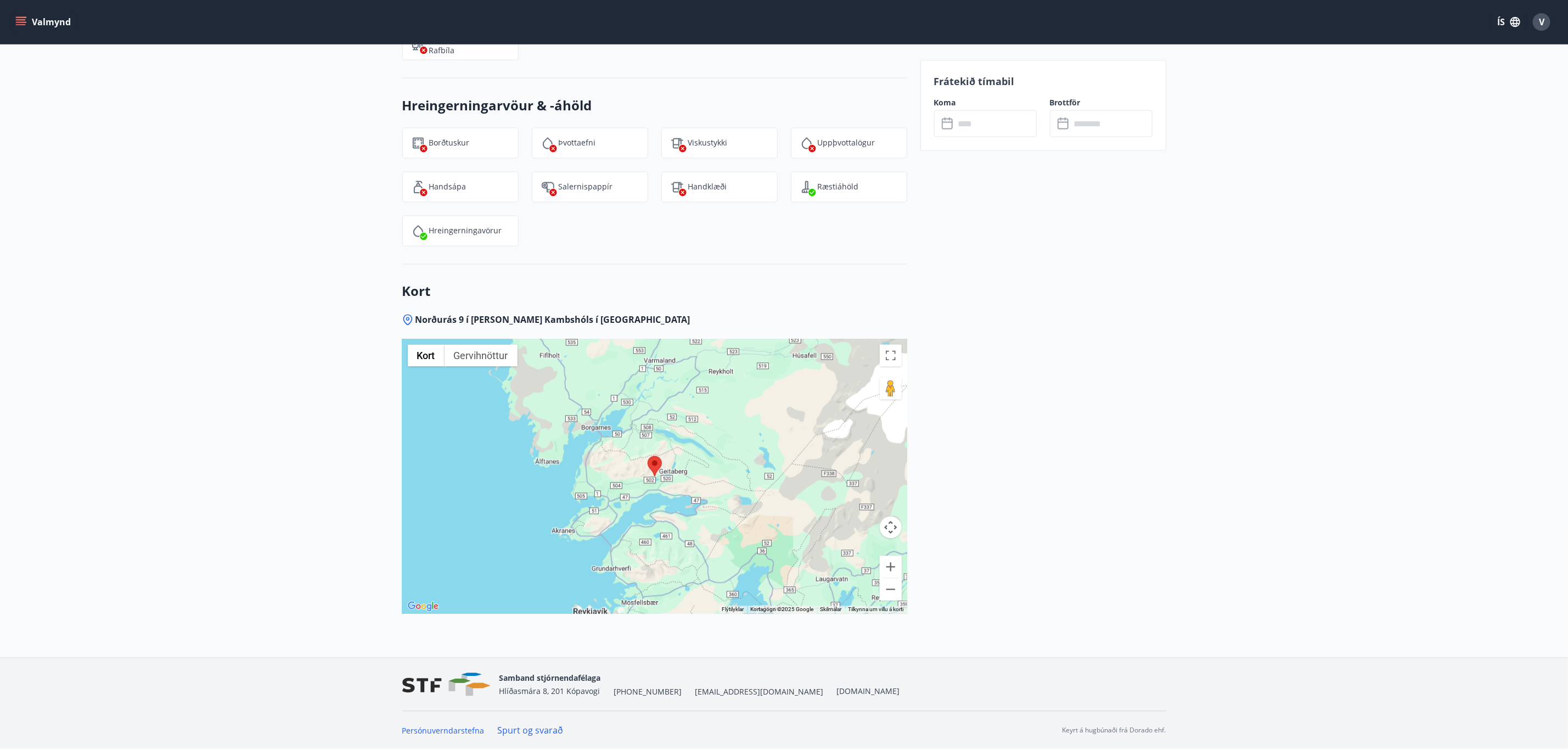
click at [633, 475] on div at bounding box center [654, 476] width 505 height 274
click at [648, 456] on area at bounding box center [648, 456] width 0 height 0
click at [693, 475] on div at bounding box center [654, 476] width 505 height 274
click at [693, 475] on button "Stækka" at bounding box center [890, 567] width 22 height 22
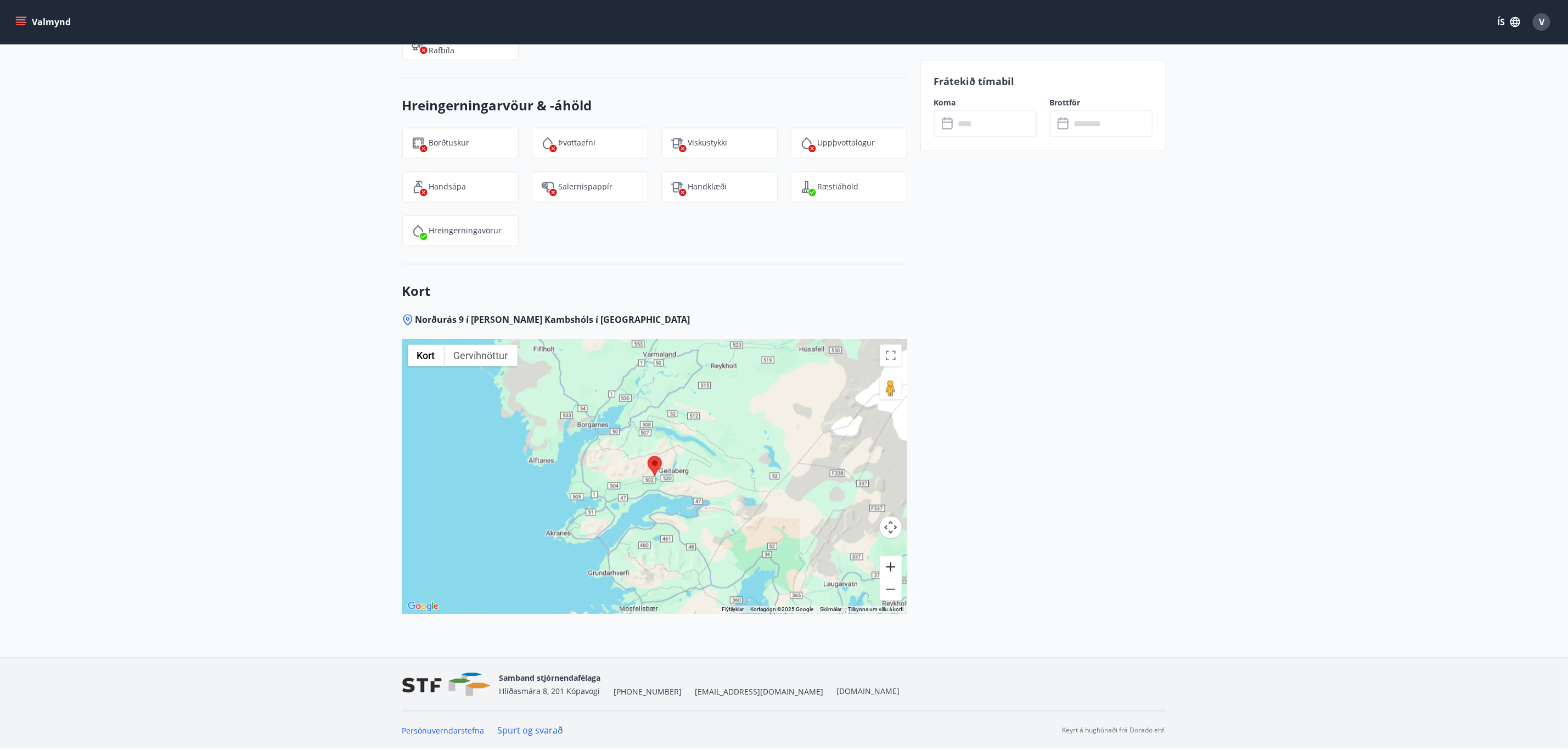
click at [693, 475] on button "Stækka" at bounding box center [890, 567] width 22 height 22
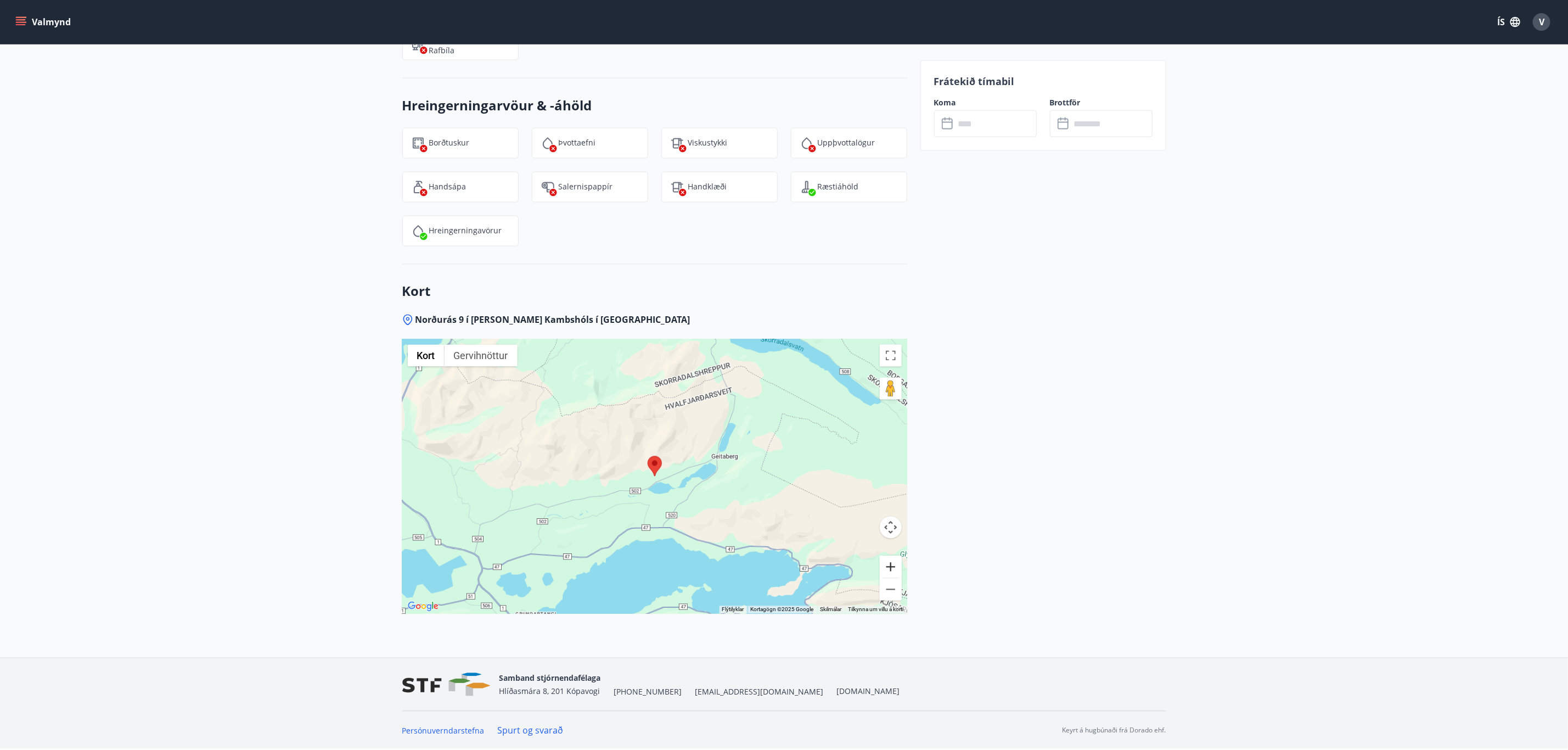
click at [693, 475] on button "Stækka" at bounding box center [890, 567] width 22 height 22
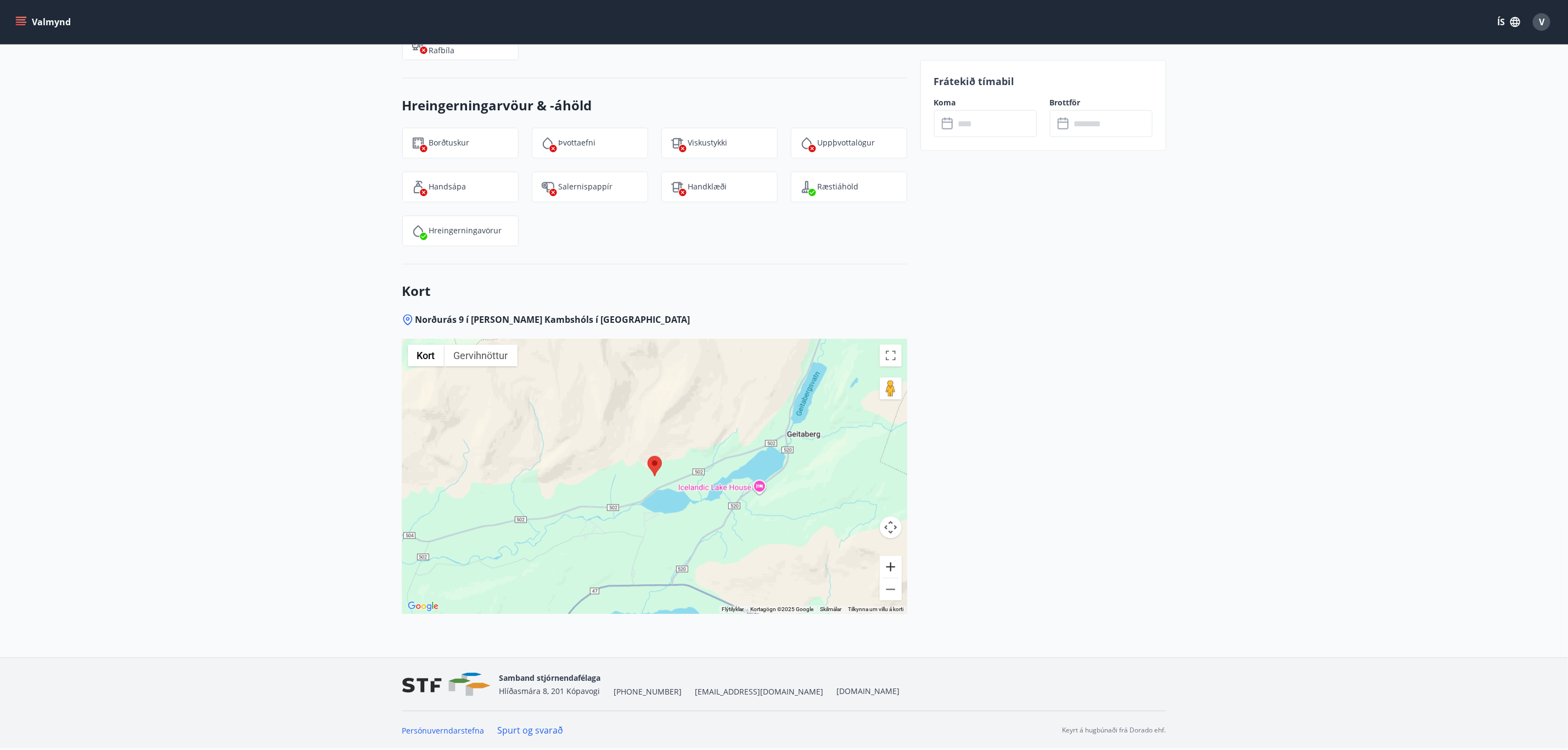
click at [693, 475] on button "Stækka" at bounding box center [890, 567] width 22 height 22
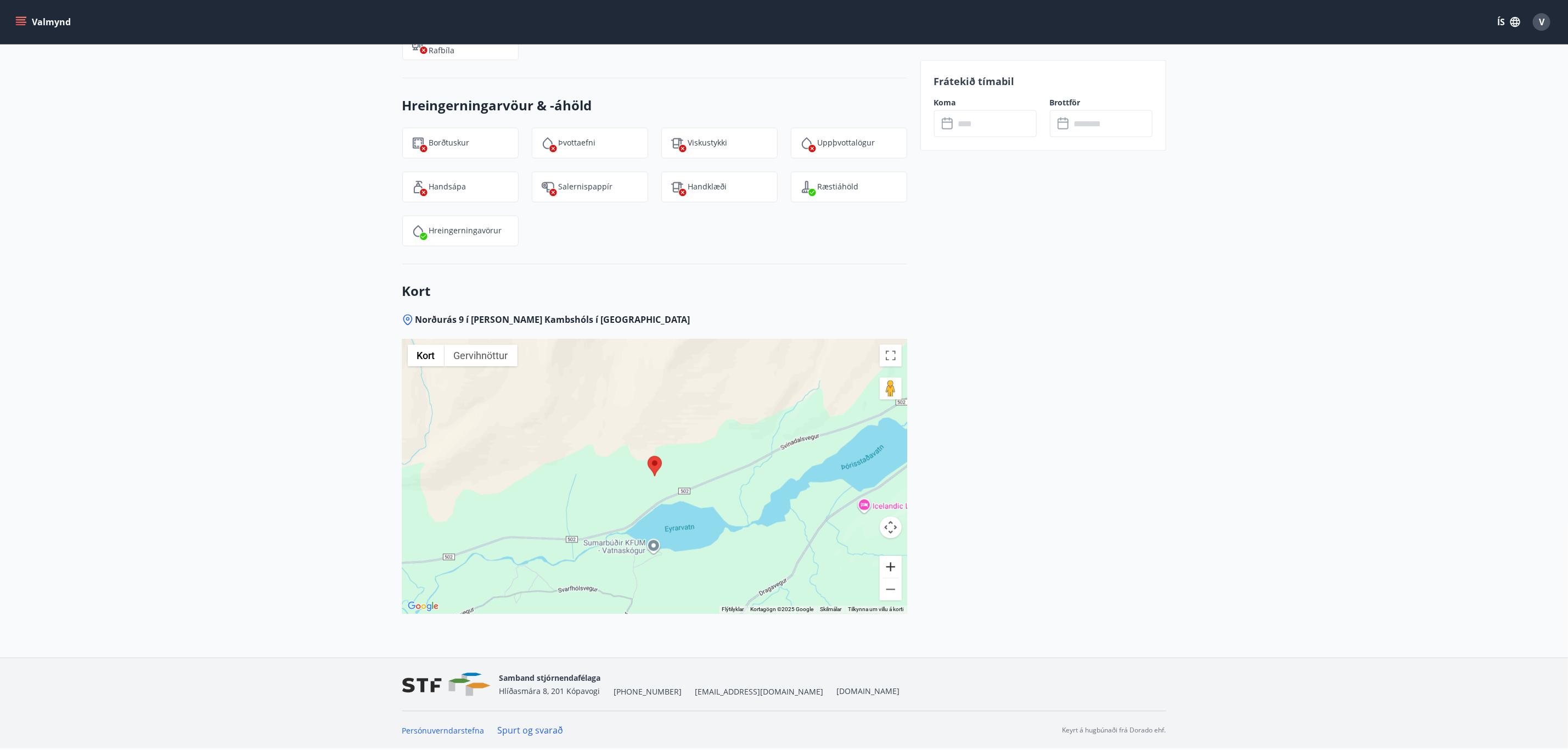
click at [693, 475] on button "Stækka" at bounding box center [890, 567] width 22 height 22
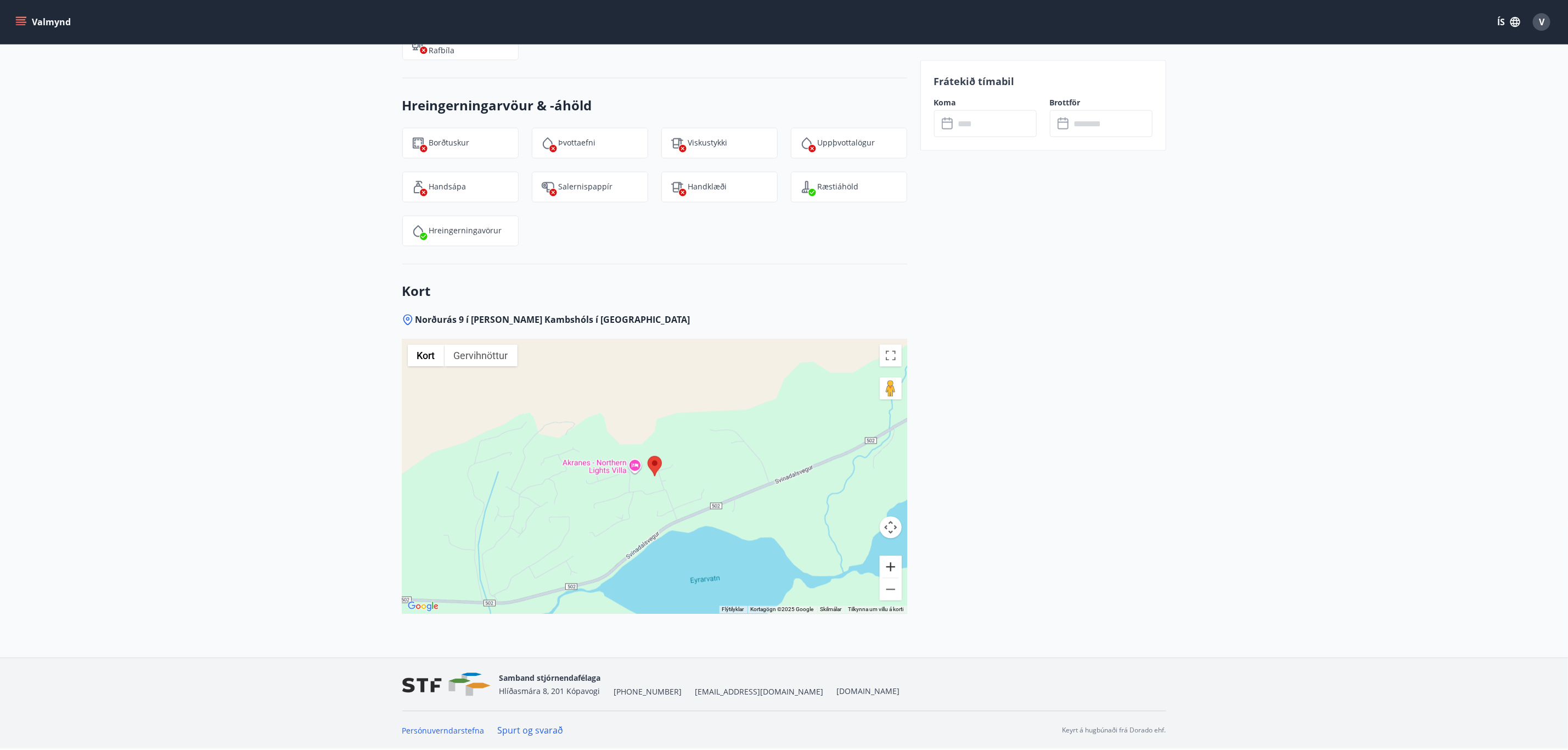
drag, startPoint x: 890, startPoint y: 562, endPoint x: 897, endPoint y: 558, distance: 8.1
click at [693, 475] on button "Stækka" at bounding box center [890, 567] width 22 height 22
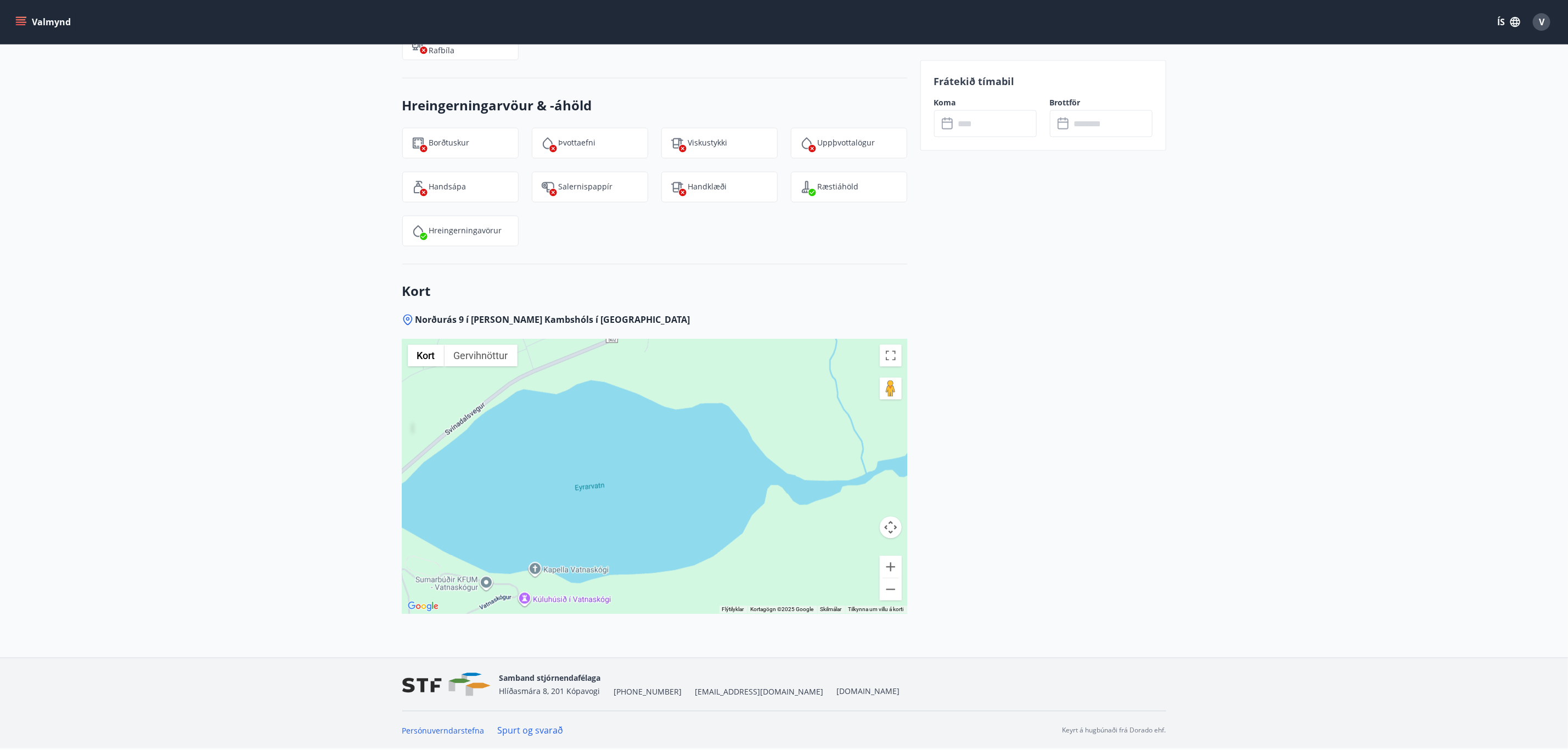
drag, startPoint x: 695, startPoint y: 507, endPoint x: 531, endPoint y: 316, distance: 251.7
click at [531, 316] on div "Norðurás 9 í landi Kambshóls í Svínadal ← Færa til vinstri → Færa til hægri ↑ F…" at bounding box center [654, 486] width 505 height 344
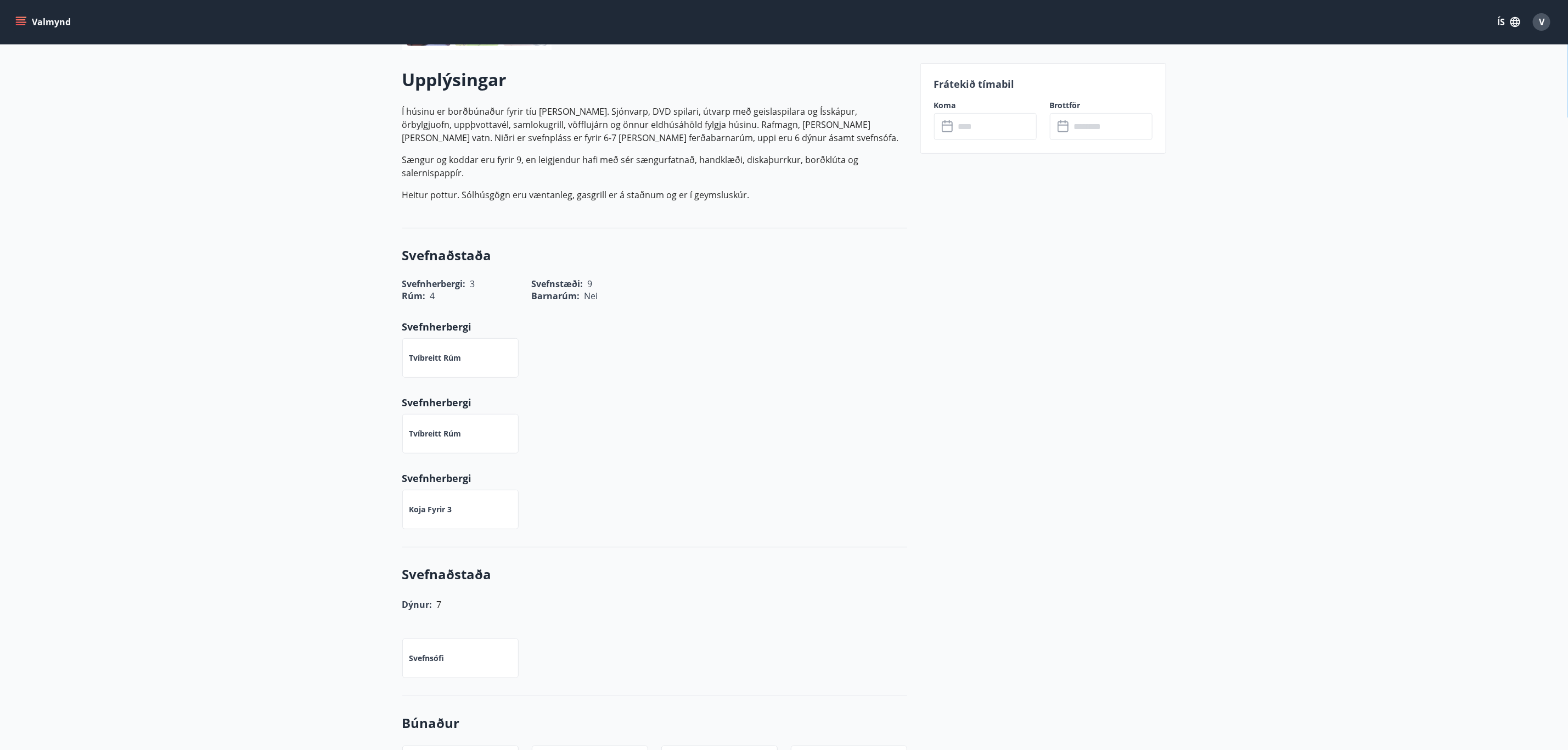
scroll to position [34, 0]
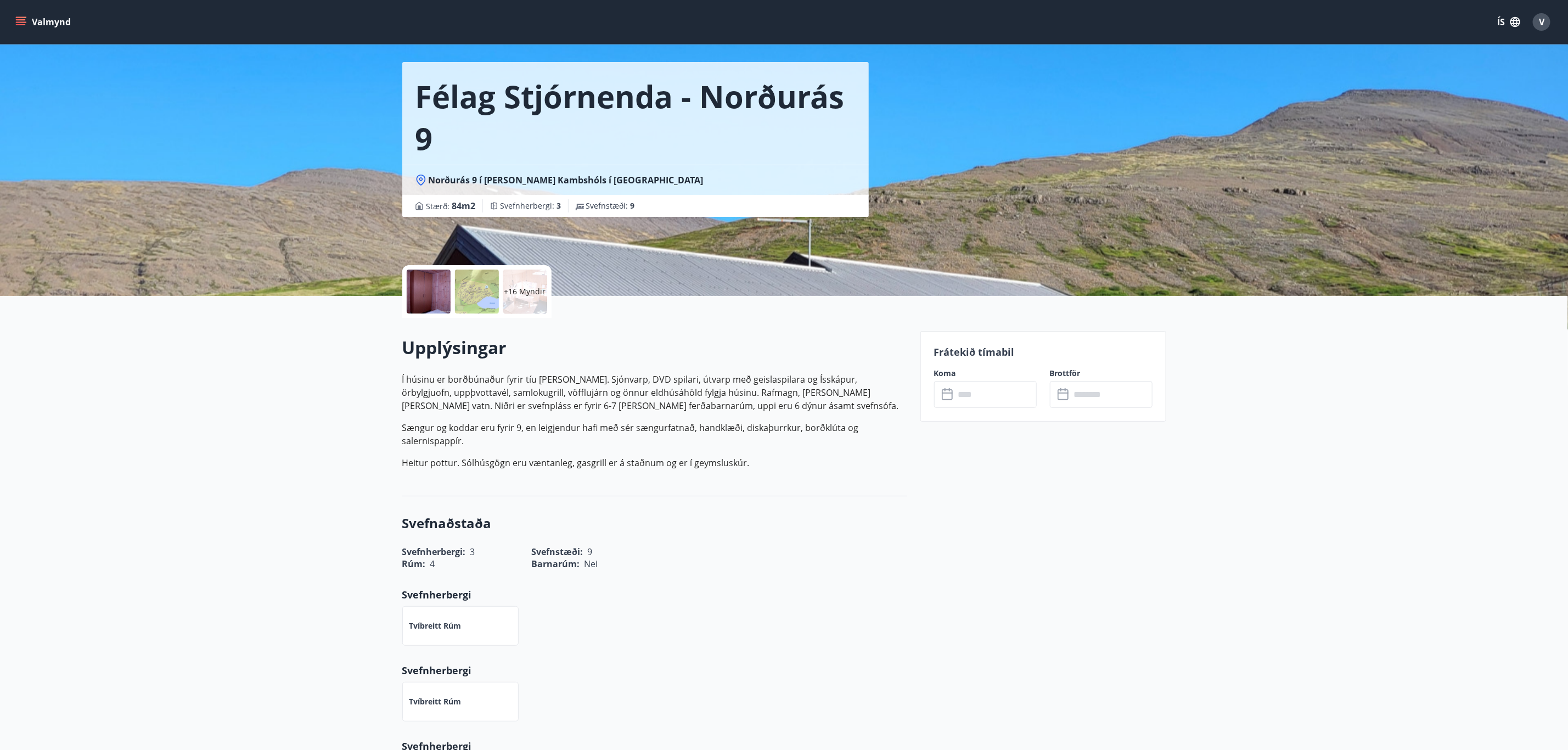
scroll to position [412, 0]
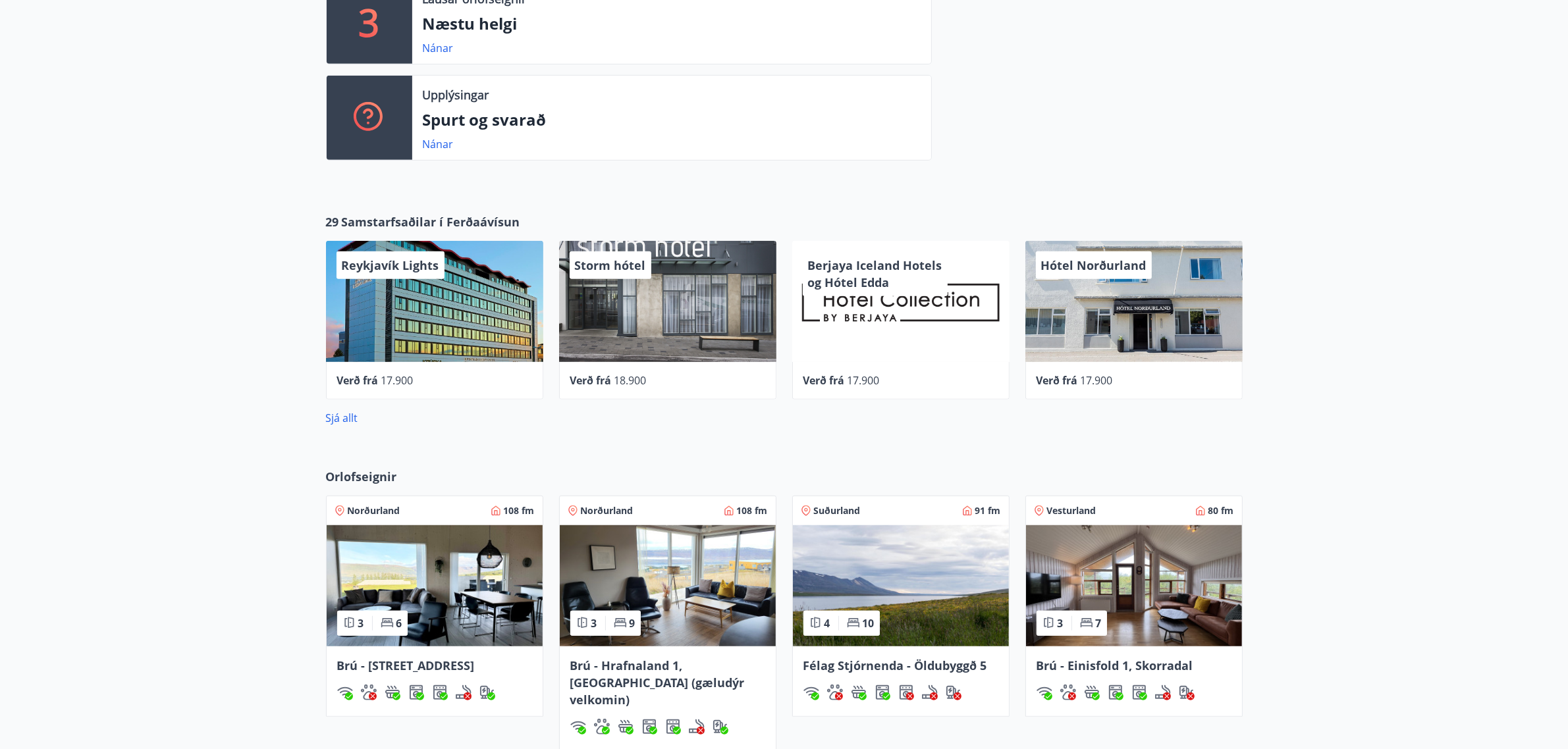
scroll to position [867, 0]
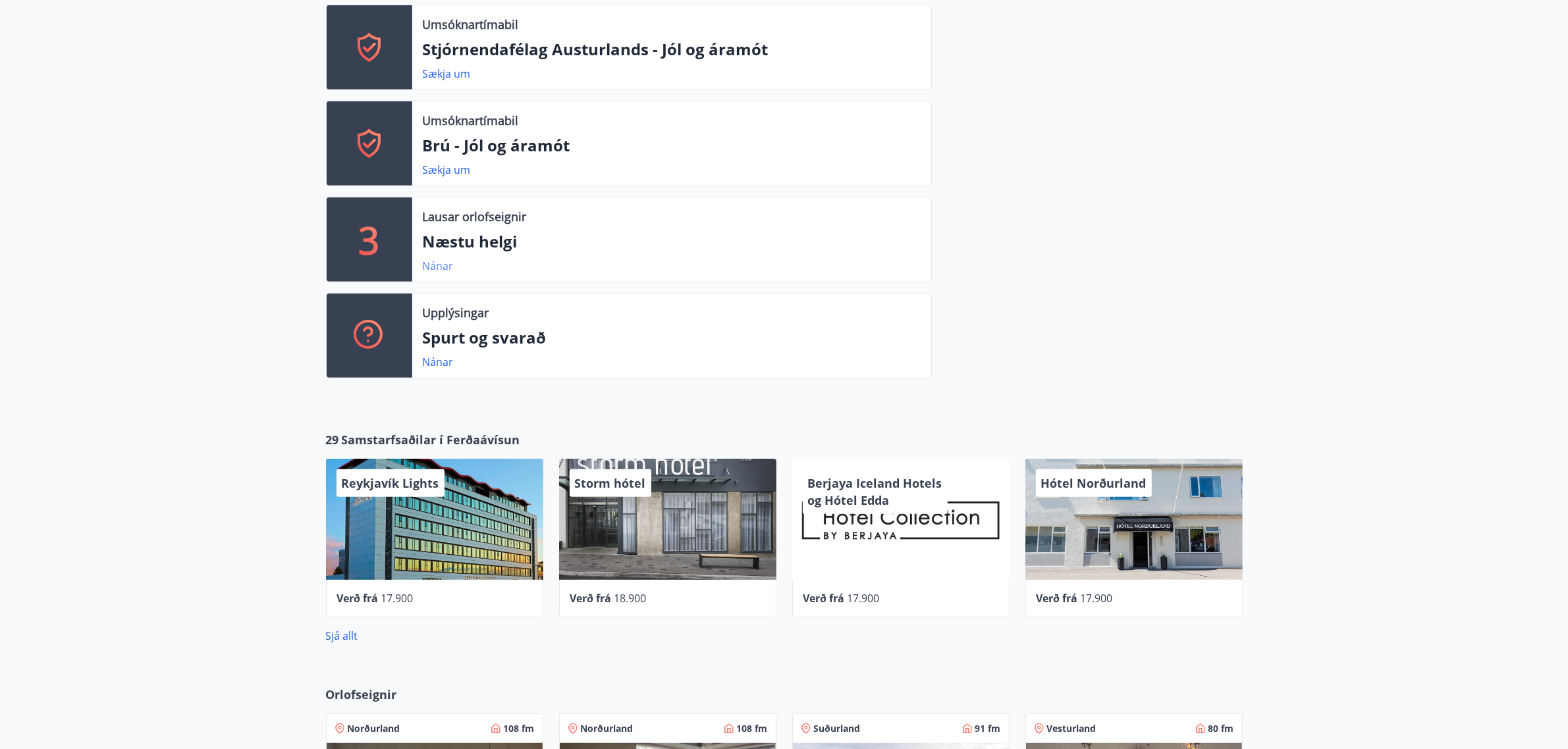
click at [430, 268] on link "Nánar" at bounding box center [438, 266] width 31 height 14
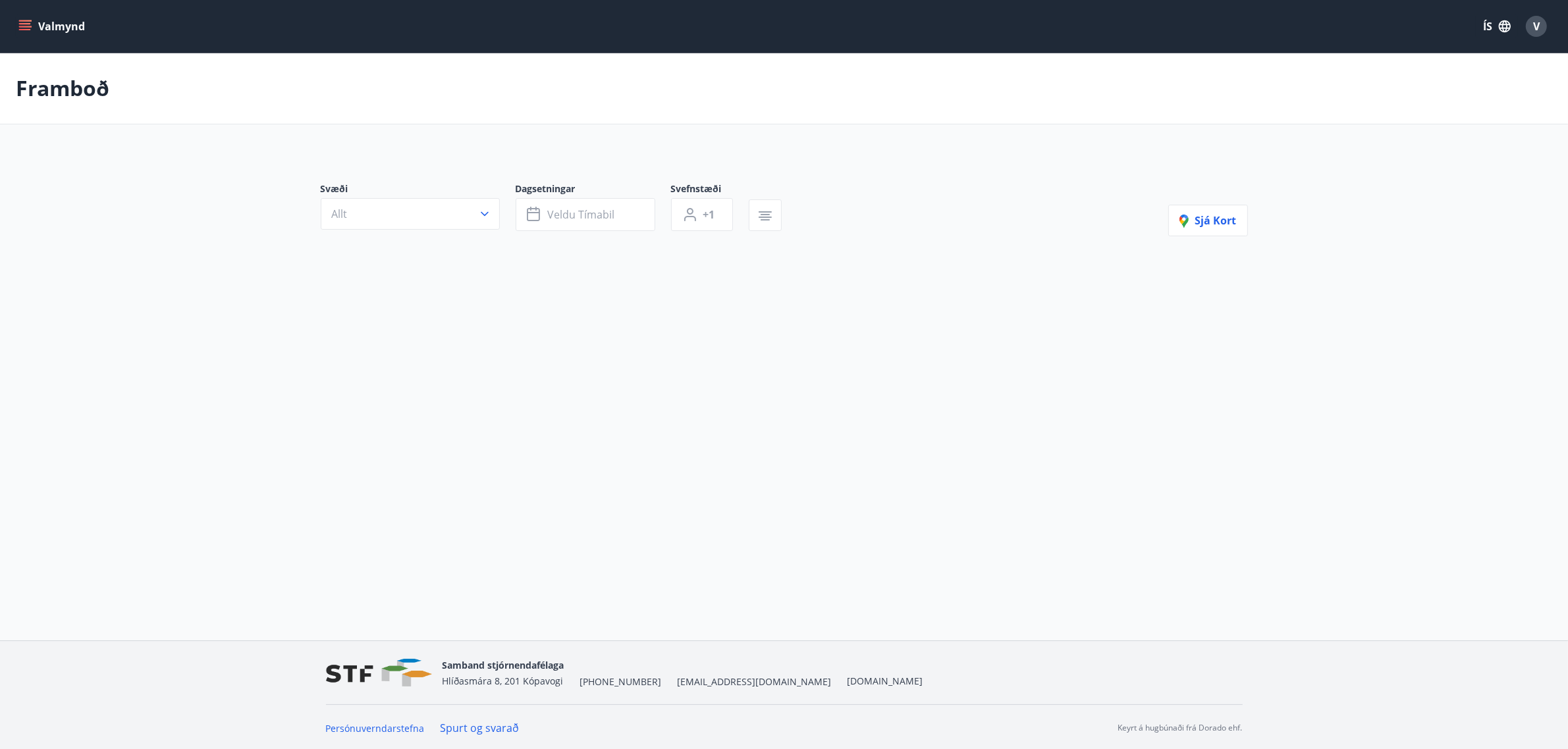
type input "*"
